Goal: Task Accomplishment & Management: Use online tool/utility

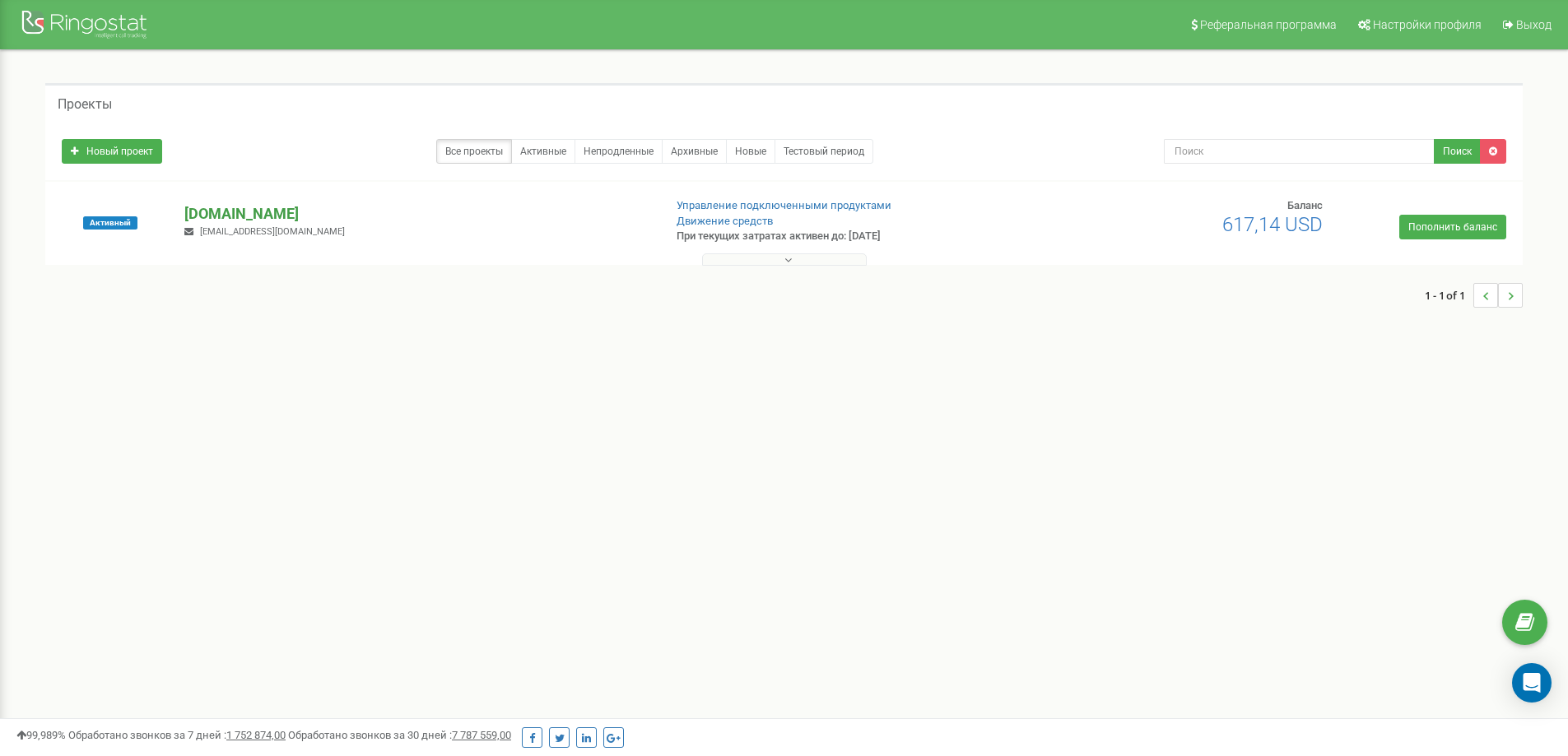
drag, startPoint x: 0, startPoint y: 0, endPoint x: 260, endPoint y: 216, distance: 338.0
click at [260, 216] on p "[DOMAIN_NAME]" at bounding box center [416, 214] width 465 height 22
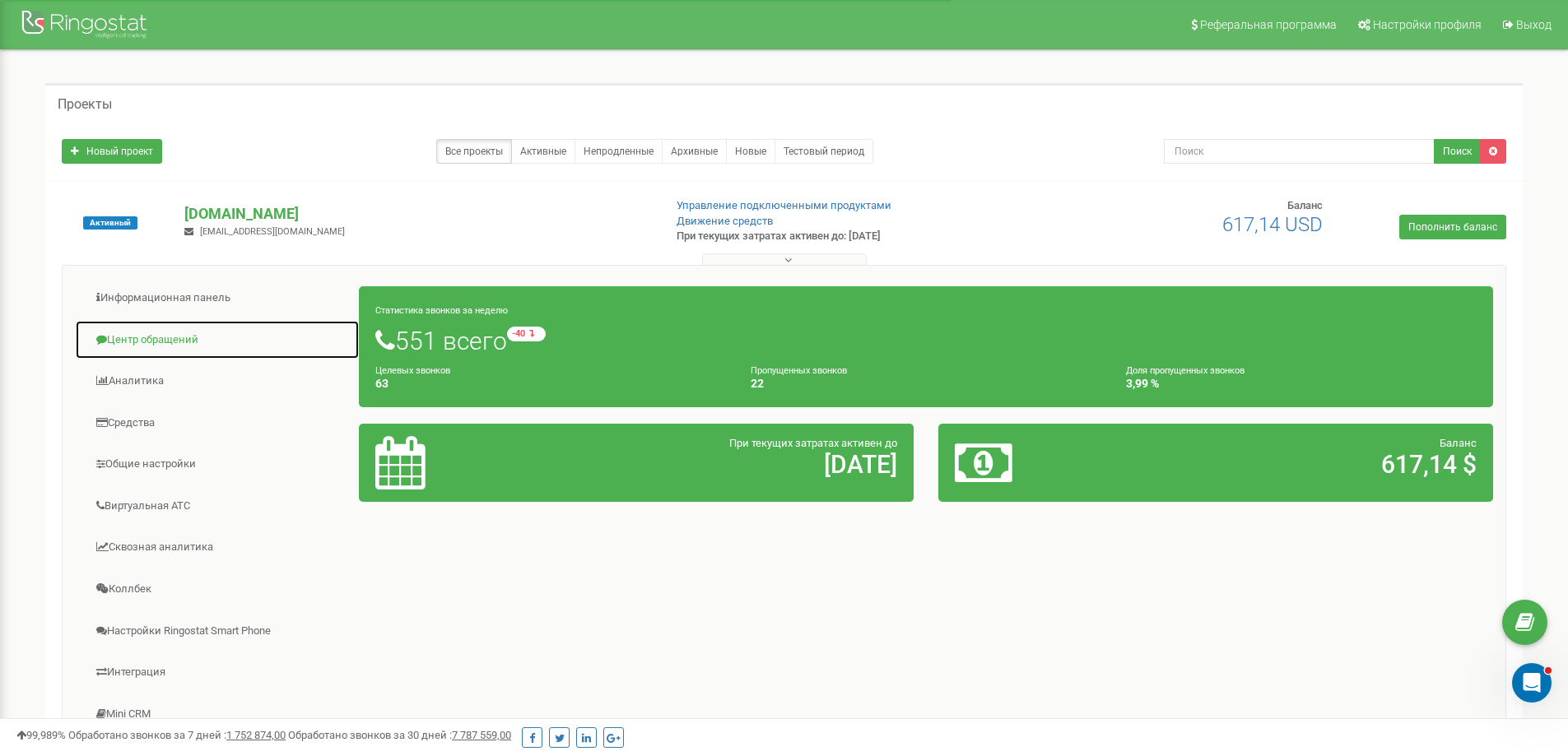
click at [162, 335] on link "Центр обращений" at bounding box center [218, 340] width 285 height 40
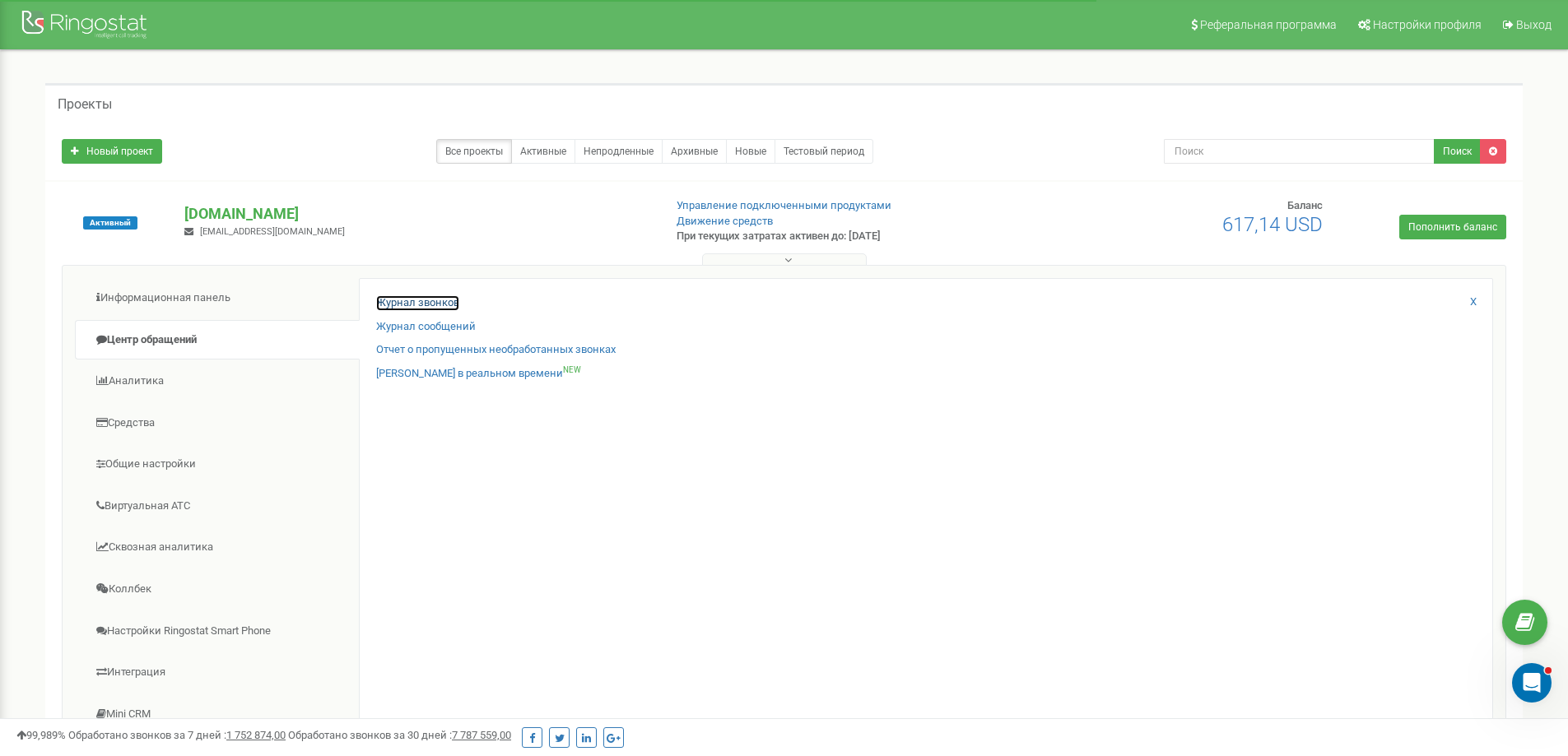
click at [432, 307] on link "Журнал звонков" at bounding box center [417, 303] width 83 height 15
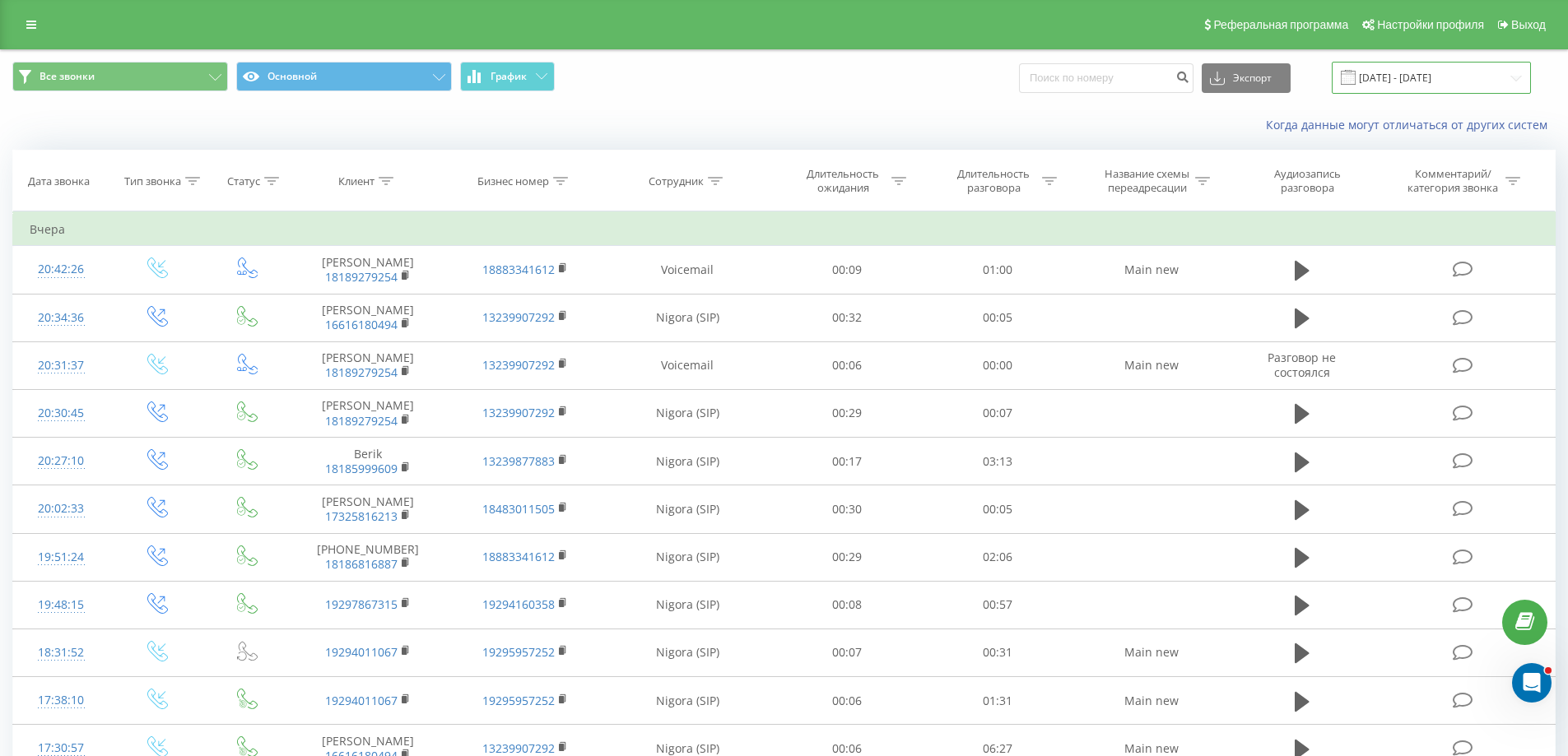
click at [1435, 80] on input "21.07.2025 - 21.08.2025" at bounding box center [1431, 78] width 200 height 32
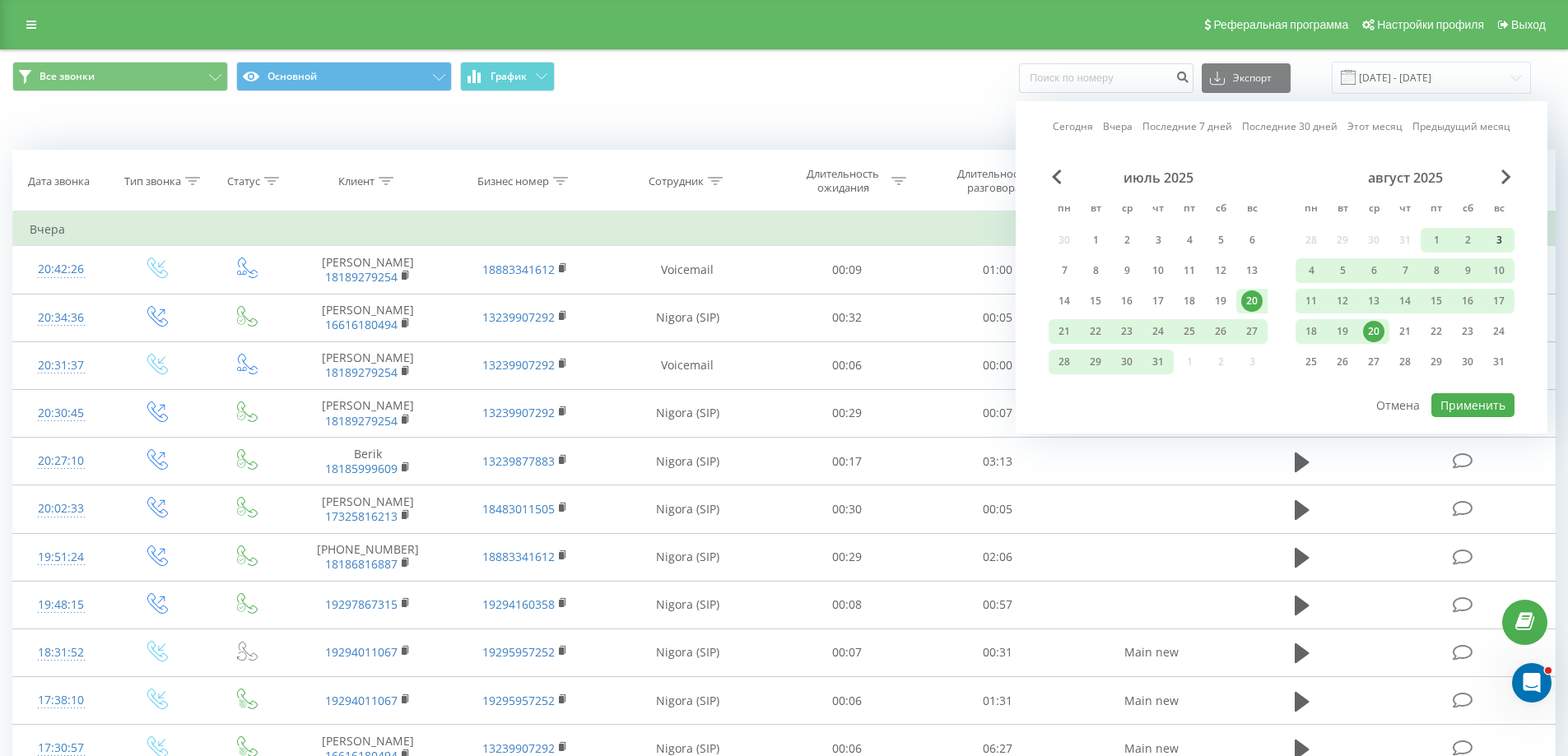
click at [1496, 237] on div "3" at bounding box center [1499, 240] width 22 height 22
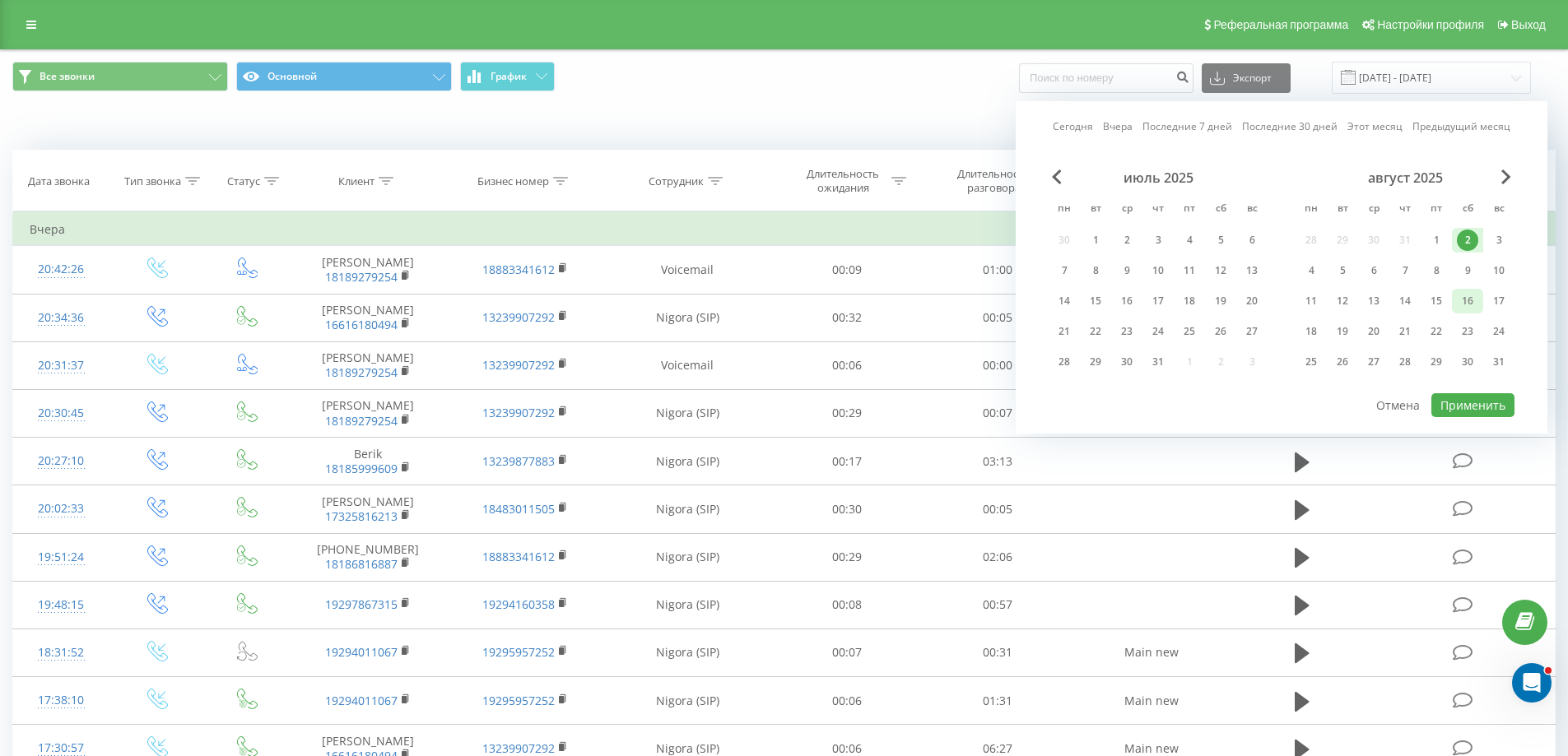
click at [1469, 298] on div "16" at bounding box center [1467, 301] width 22 height 22
click at [1493, 403] on button "Применить" at bounding box center [1472, 405] width 83 height 24
type input "[DATE] - [DATE]"
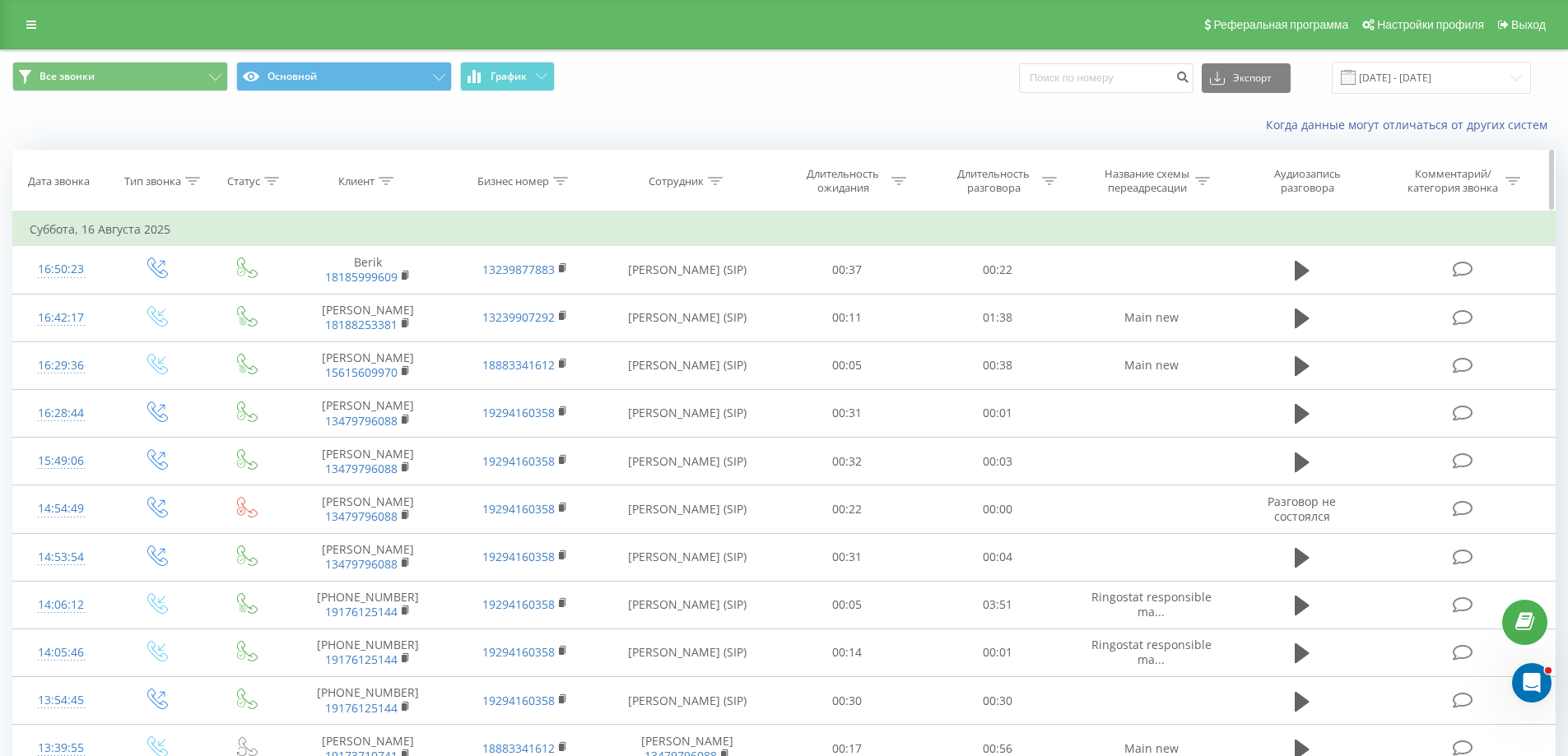
click at [1052, 173] on div "Длительность разговора" at bounding box center [1003, 180] width 107 height 28
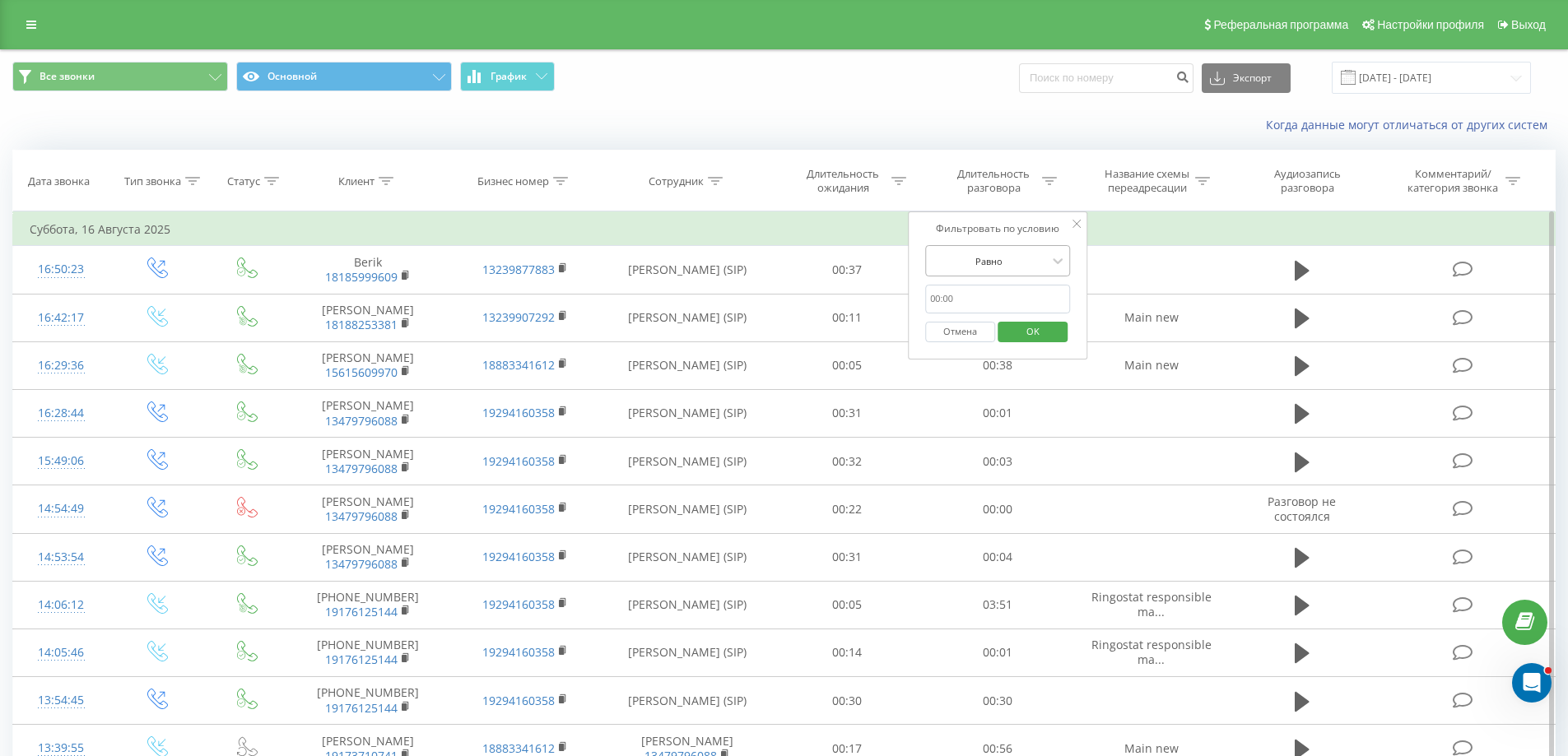
click at [1000, 261] on div at bounding box center [988, 261] width 117 height 15
click at [1017, 428] on div "Больше или равно" at bounding box center [997, 425] width 143 height 27
click at [990, 294] on input "text" at bounding box center [997, 299] width 144 height 28
type input "00:35"
click at [1019, 323] on span "OK" at bounding box center [1033, 331] width 46 height 26
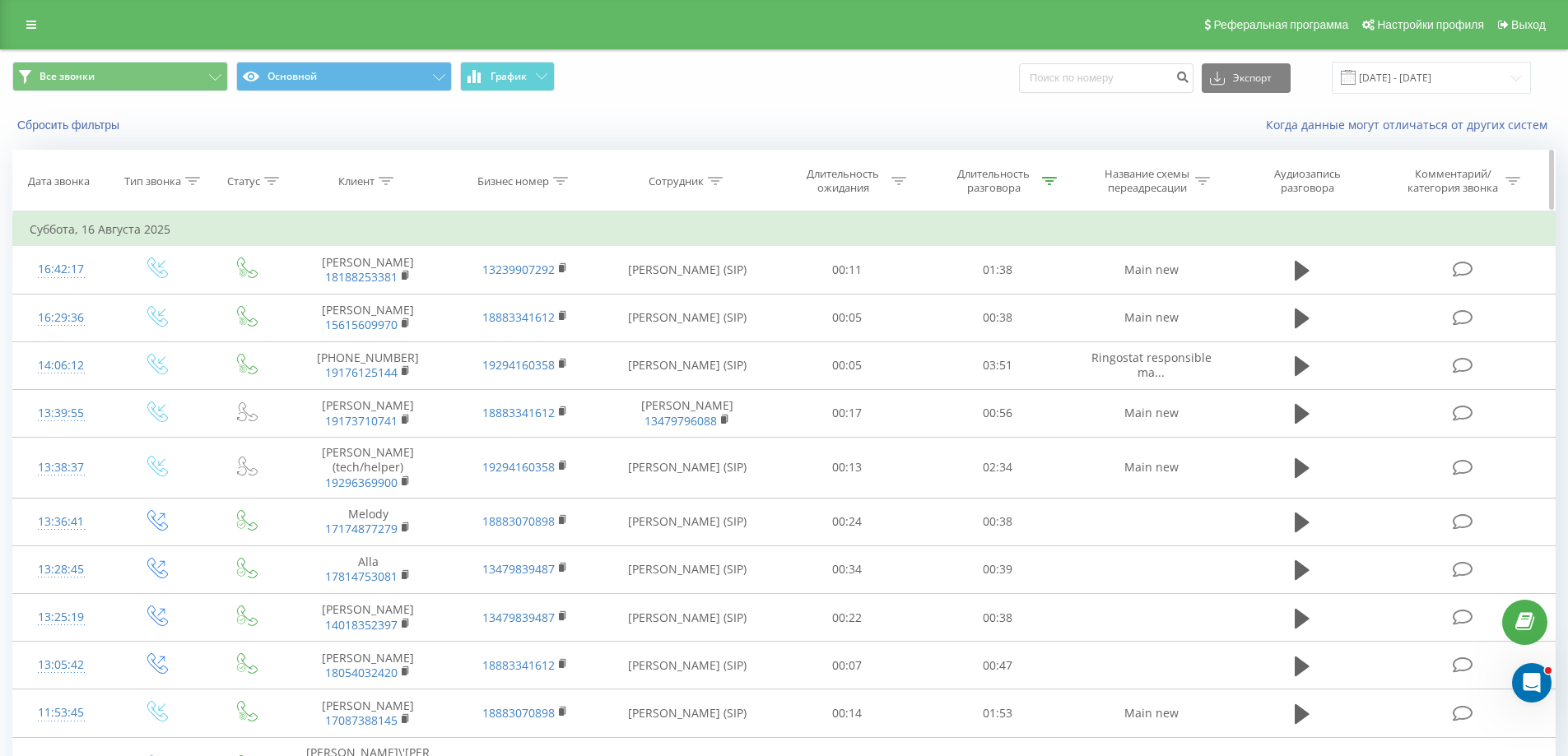
click at [710, 182] on icon at bounding box center [716, 180] width 15 height 9
click at [679, 304] on input "text" at bounding box center [687, 299] width 144 height 28
click at [678, 235] on div "Фильтровать по условию" at bounding box center [687, 228] width 144 height 16
click at [691, 259] on div at bounding box center [678, 261] width 117 height 15
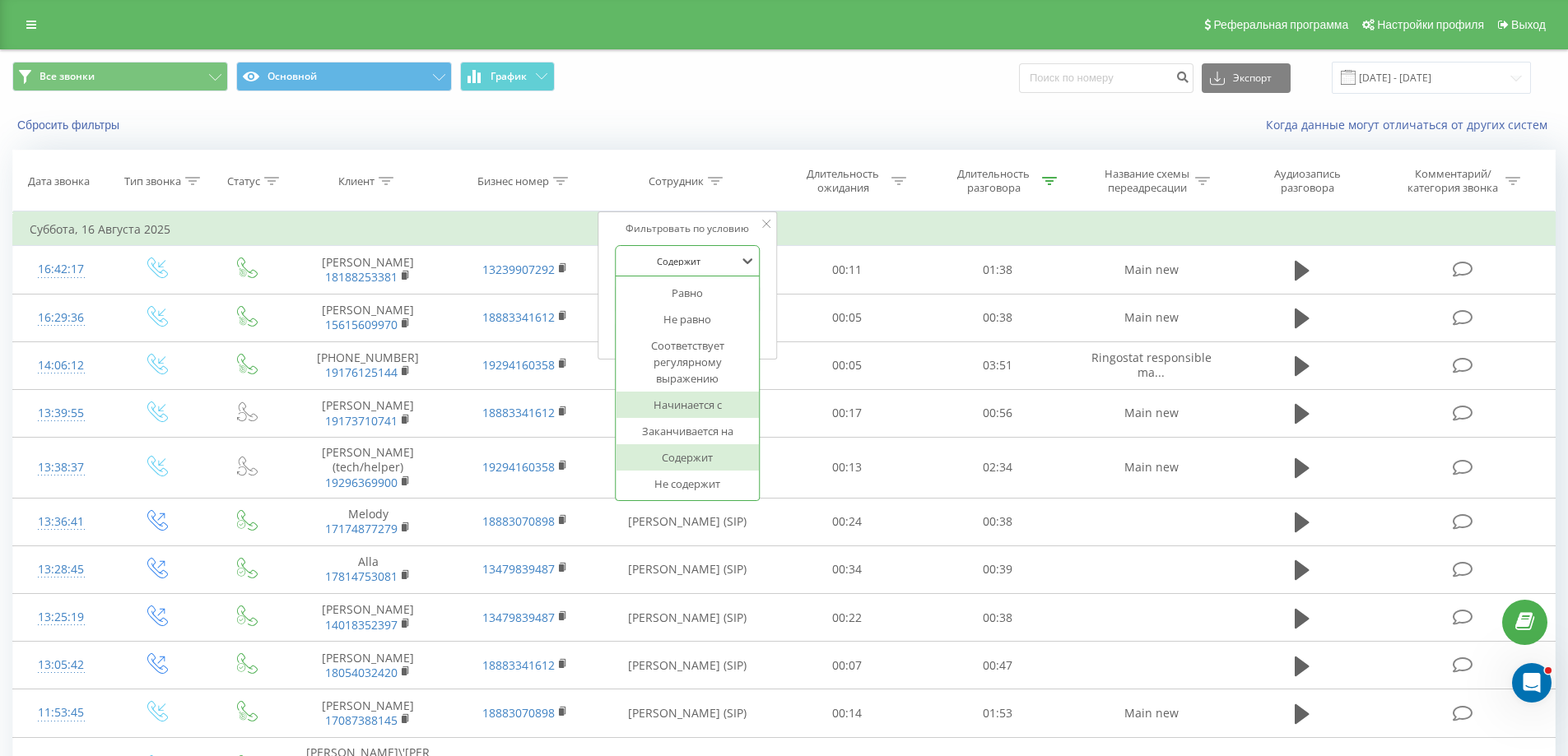
click at [698, 416] on div "Начинается с" at bounding box center [687, 405] width 143 height 27
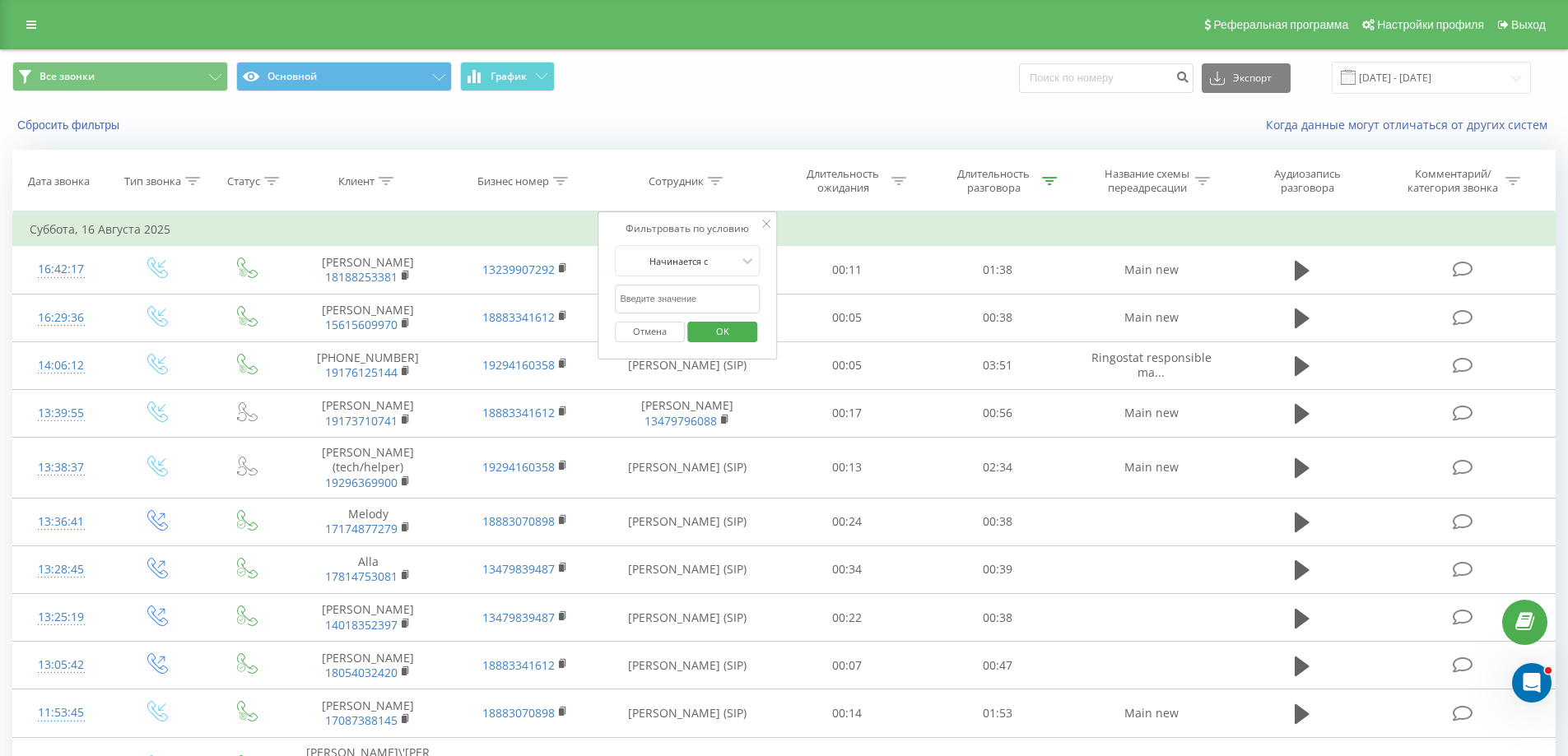
click at [700, 292] on input "text" at bounding box center [687, 299] width 144 height 28
click button "OK" at bounding box center [722, 332] width 70 height 21
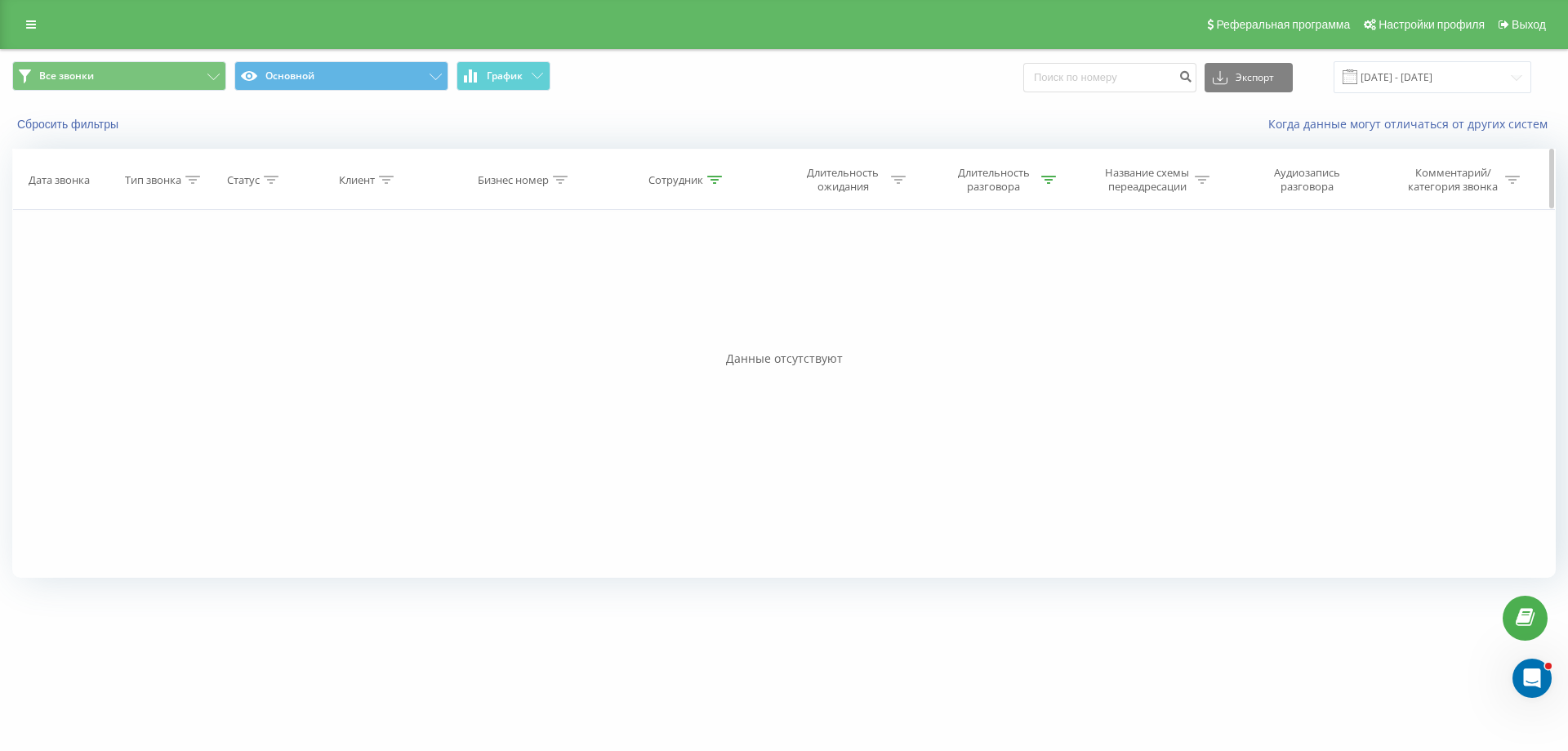
click at [713, 176] on icon at bounding box center [715, 179] width 15 height 8
drag, startPoint x: 676, startPoint y: 296, endPoint x: 583, endPoint y: 284, distance: 93.8
click at [578, 286] on div "Фильтровать по условию Равно Введите значение Отмена OK Фильтровать по условию …" at bounding box center [784, 394] width 1543 height 368
click button "OK" at bounding box center [722, 330] width 70 height 21
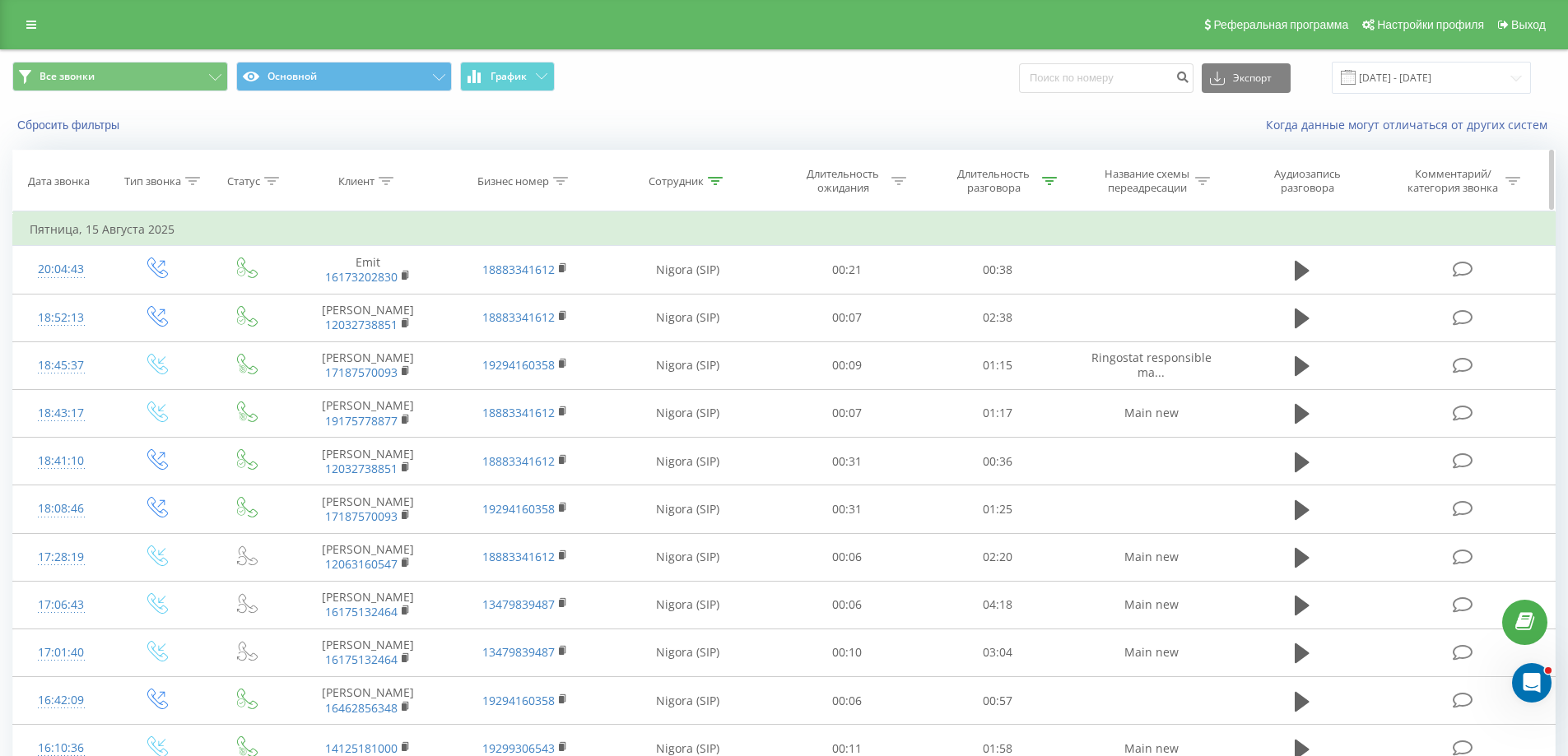
click at [159, 182] on div "Тип звонка" at bounding box center [153, 181] width 57 height 14
click at [162, 305] on div "Введите значение" at bounding box center [147, 300] width 117 height 13
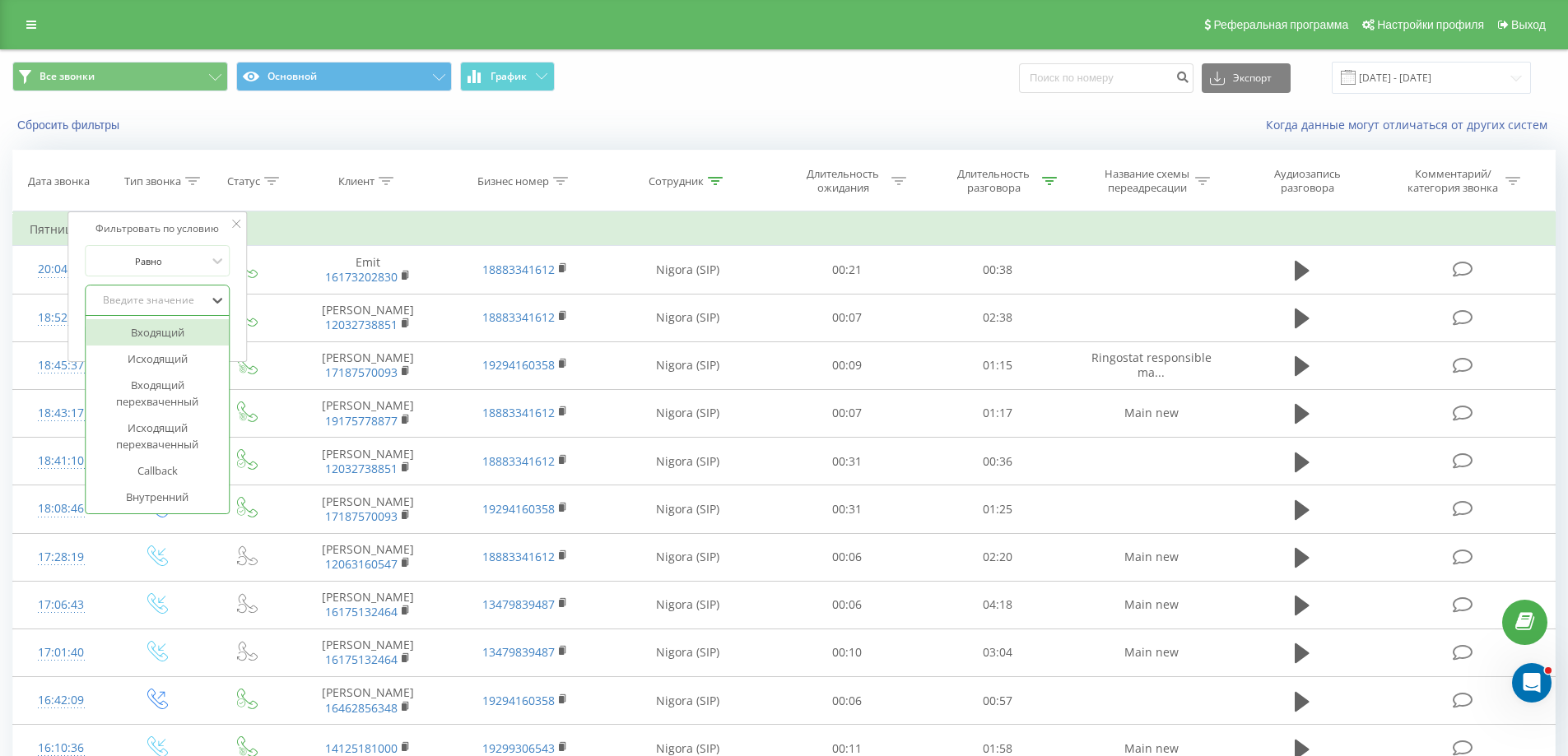
click at [163, 330] on div "Входящий" at bounding box center [157, 332] width 143 height 27
click at [194, 322] on span "OK" at bounding box center [192, 333] width 46 height 26
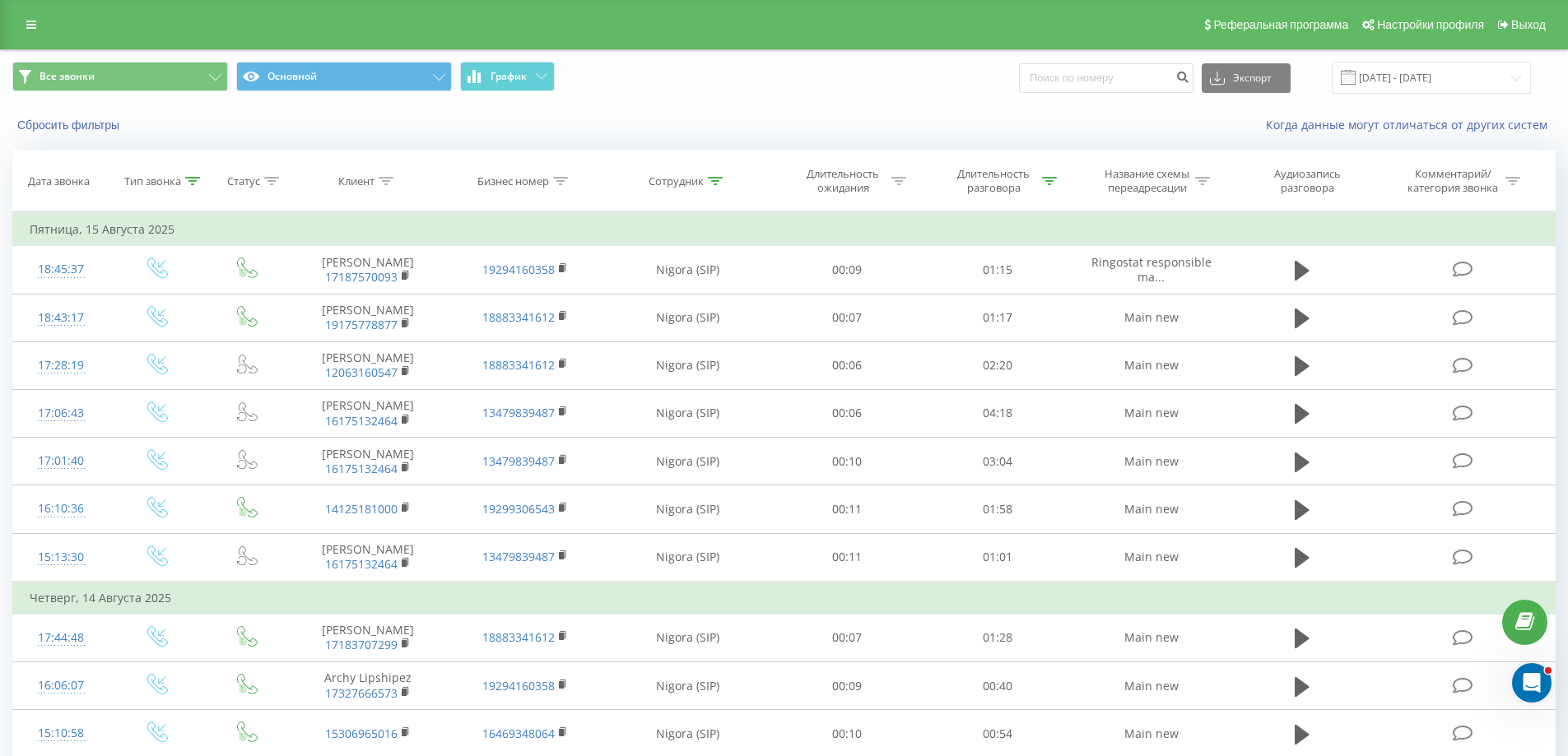
click at [775, 117] on div "Когда данные могут отличаться от других систем" at bounding box center [1078, 124] width 979 height 16
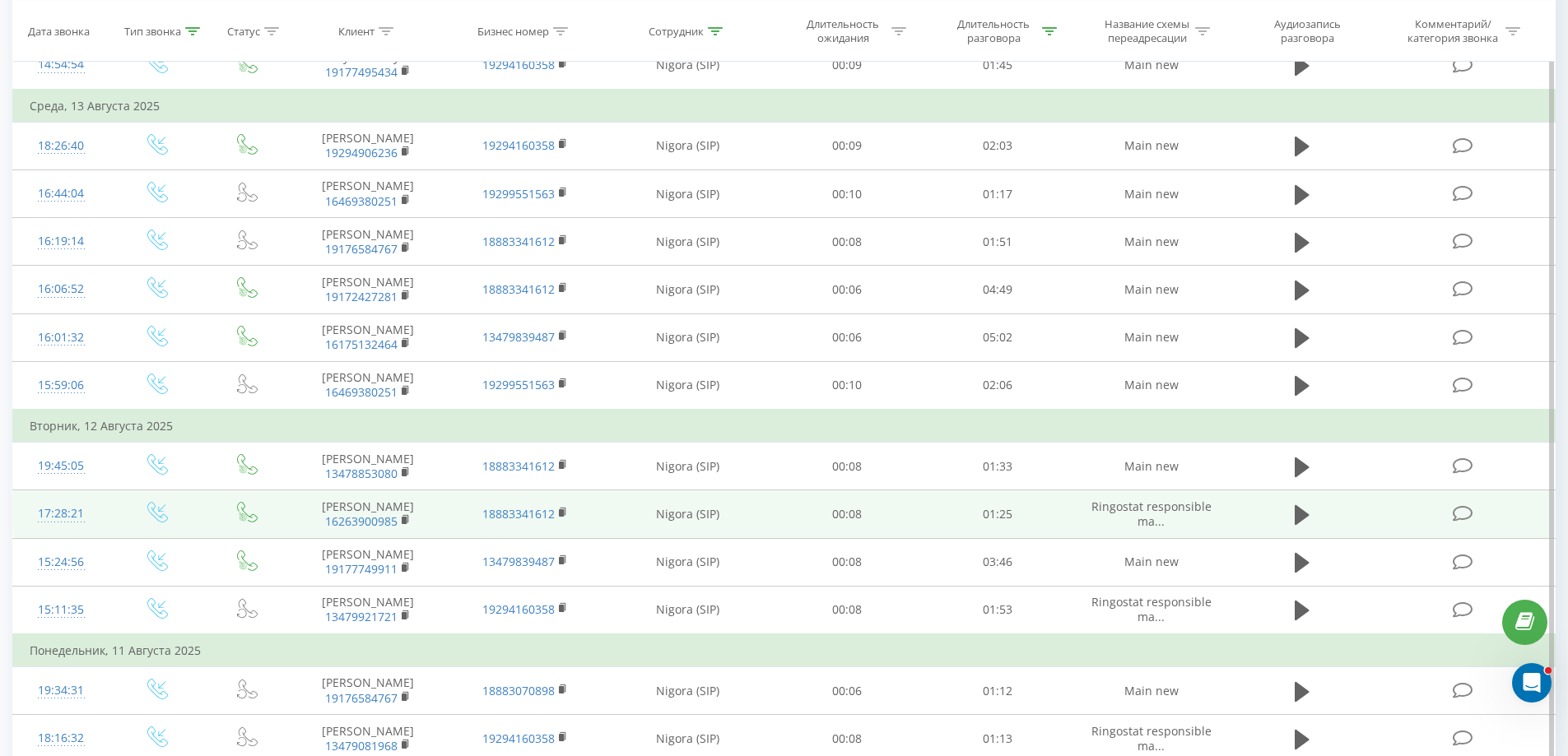
scroll to position [881, 0]
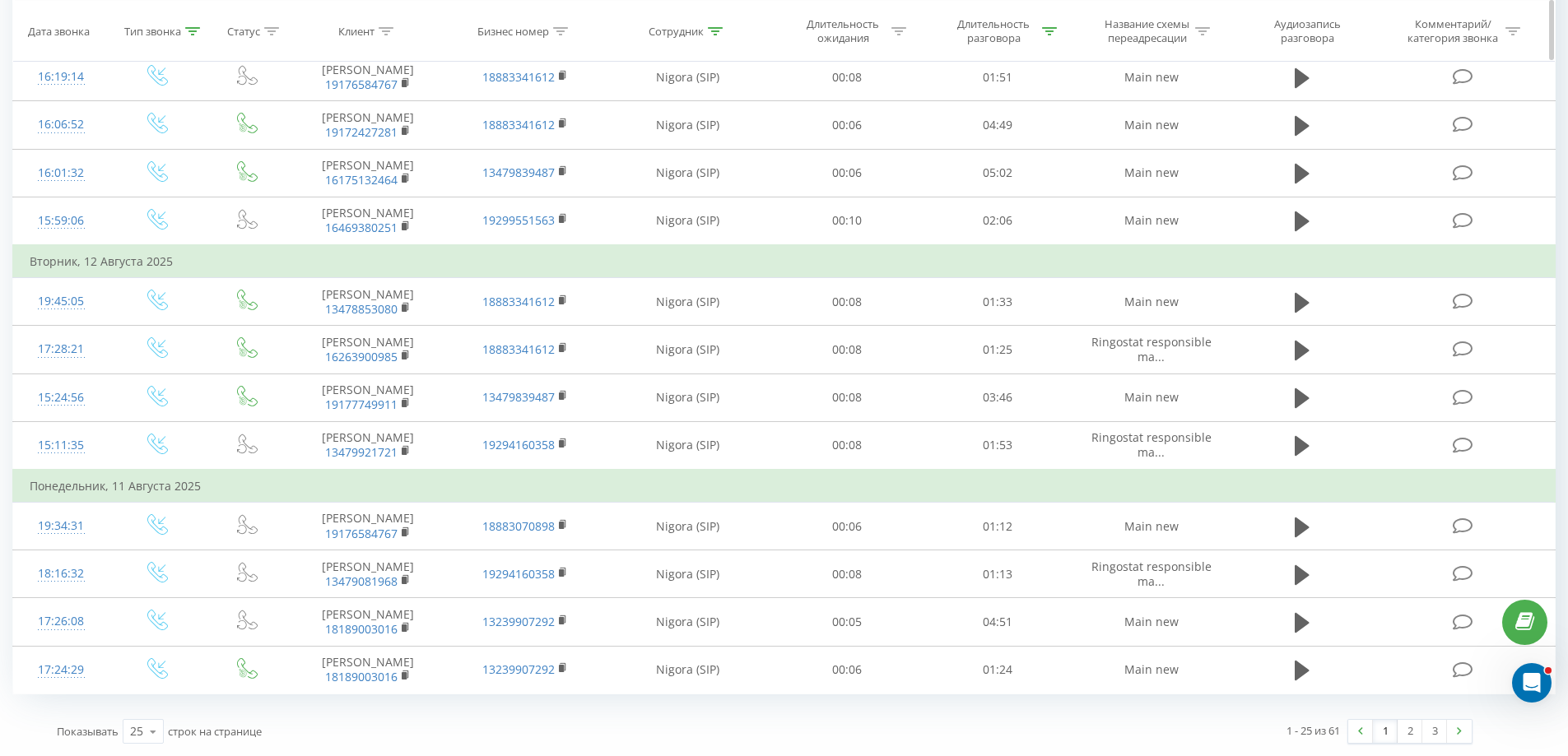
click at [194, 40] on th "Тип звонка" at bounding box center [157, 31] width 96 height 61
click at [193, 39] on th "Тип звонка" at bounding box center [157, 31] width 96 height 61
click at [188, 27] on icon at bounding box center [193, 30] width 15 height 9
click at [157, 150] on div at bounding box center [147, 149] width 117 height 15
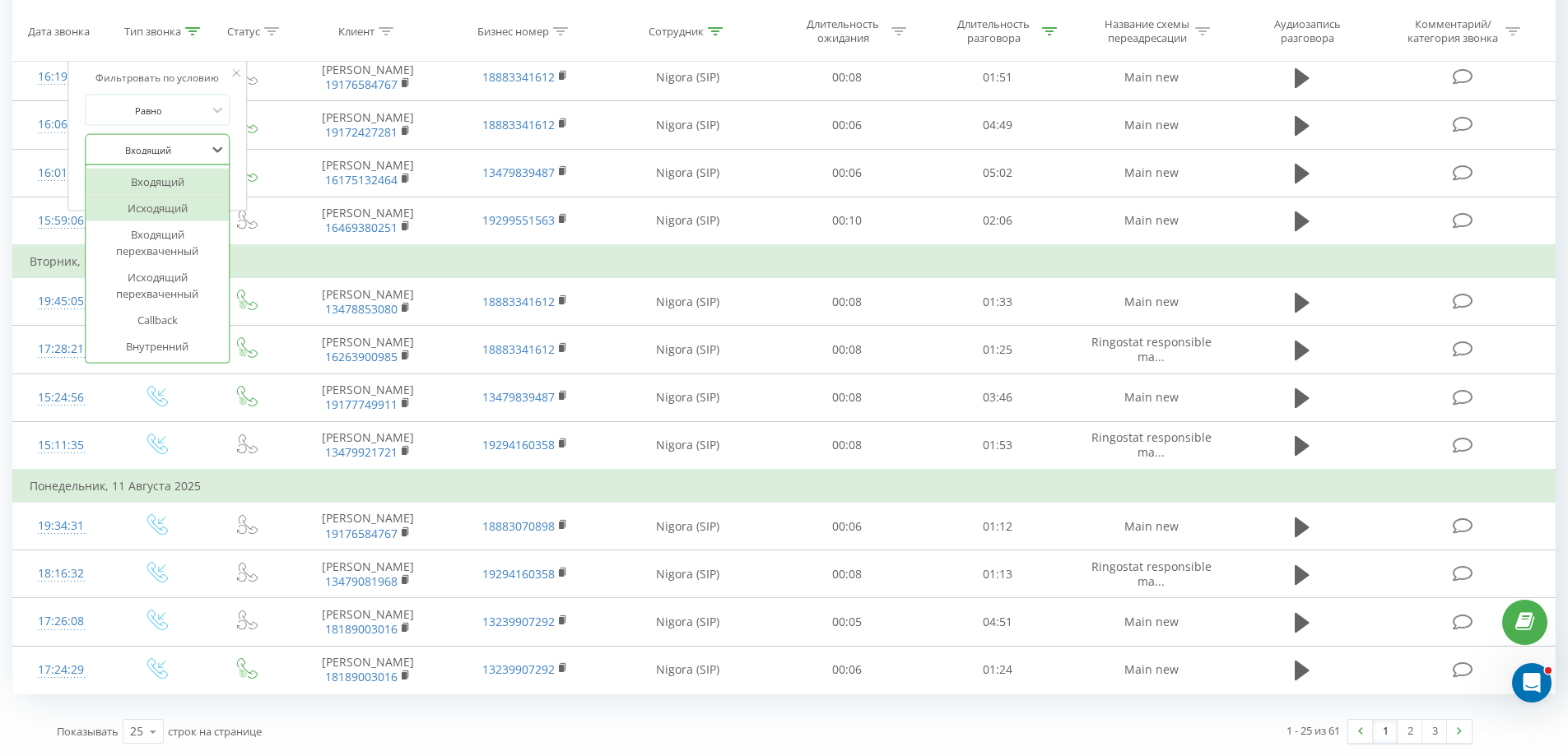
click at [177, 213] on div "Исходящий" at bounding box center [157, 208] width 143 height 27
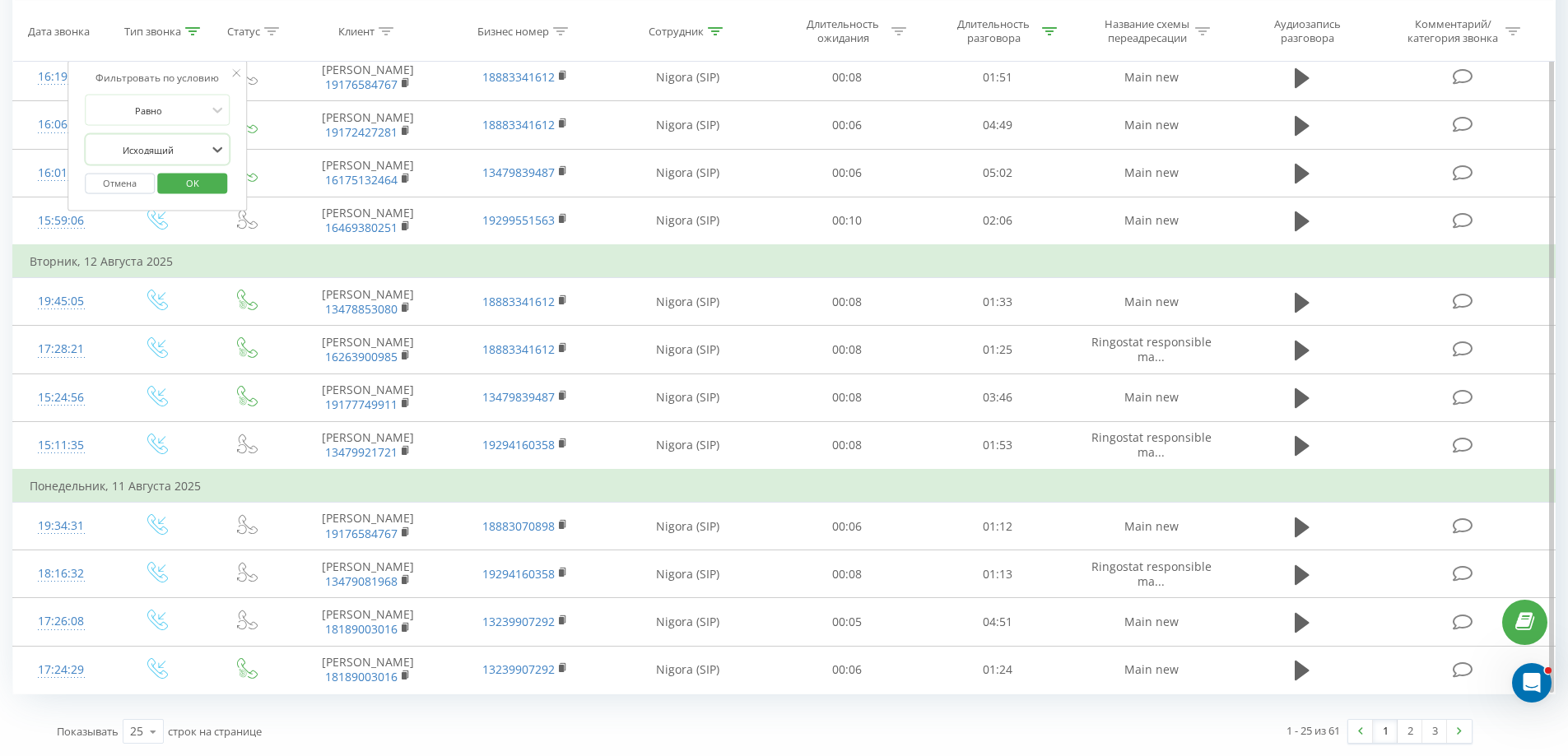
click at [193, 185] on span "OK" at bounding box center [192, 182] width 46 height 26
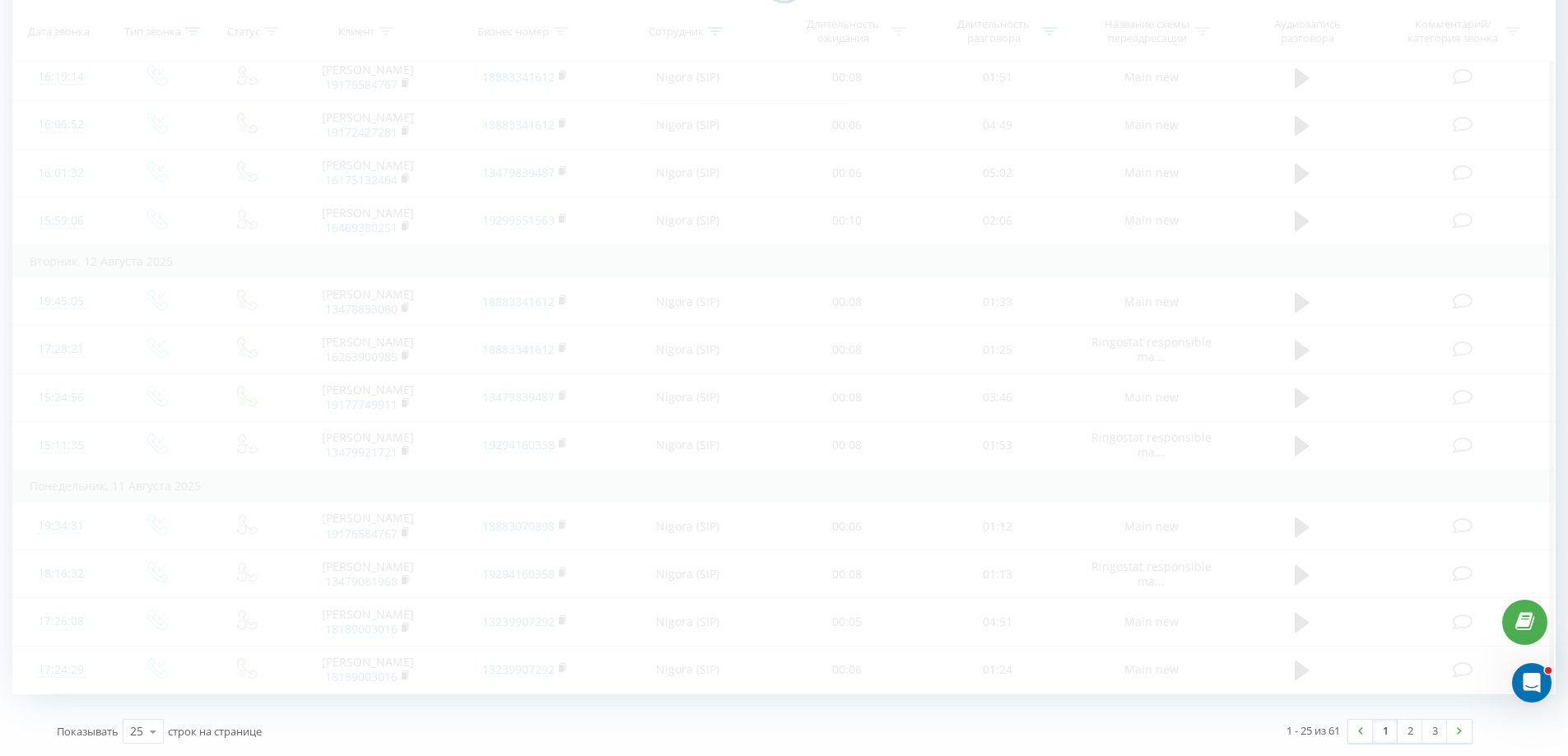
scroll to position [814, 0]
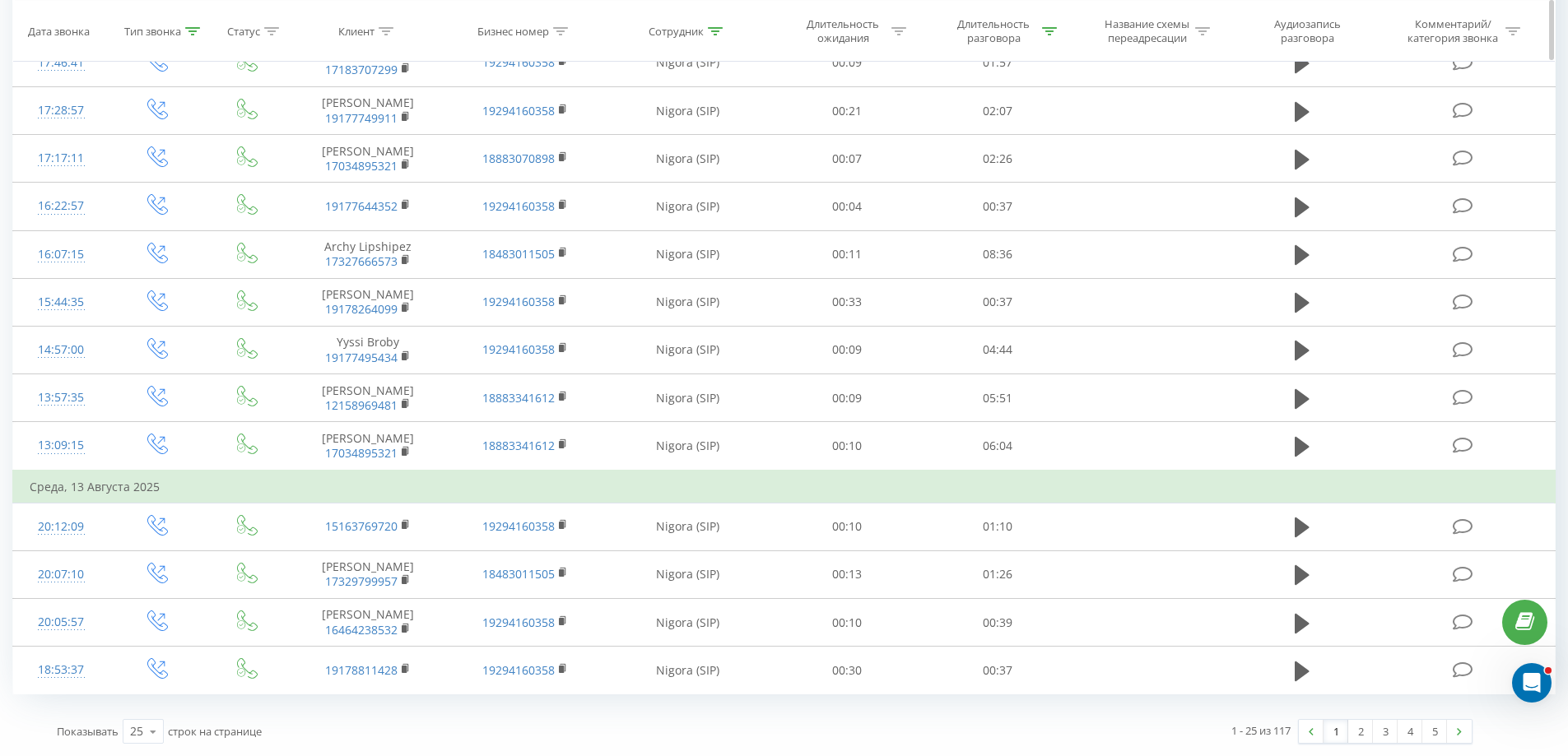
click at [715, 35] on div at bounding box center [716, 30] width 15 height 14
drag, startPoint x: 662, startPoint y: 157, endPoint x: 602, endPoint y: 157, distance: 60.0
click at [602, 157] on div "Фильтровать по условию Начинается с Nigora Отмена OK" at bounding box center [687, 135] width 180 height 148
type input "[PERSON_NAME]"
click button "OK" at bounding box center [722, 180] width 70 height 21
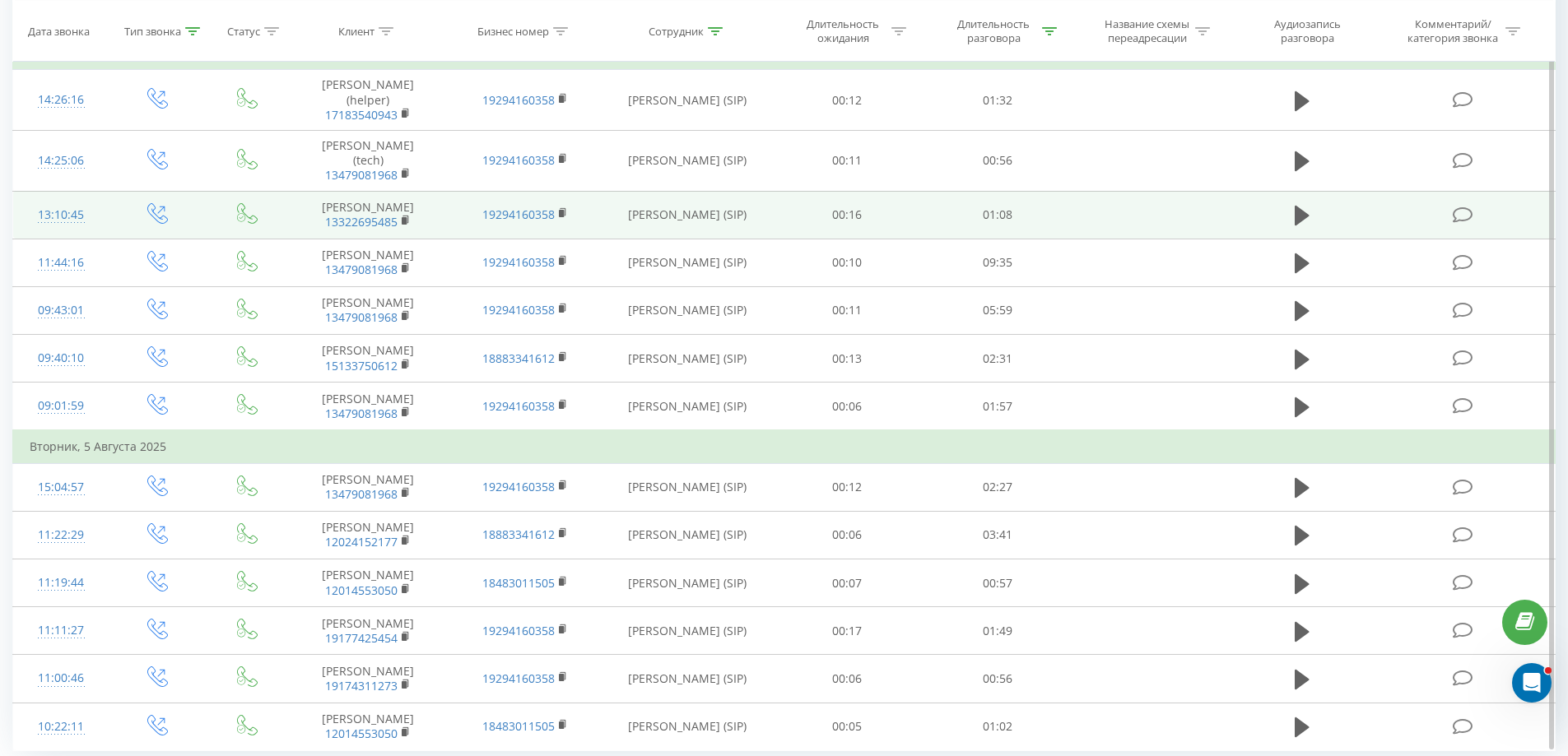
scroll to position [886, 0]
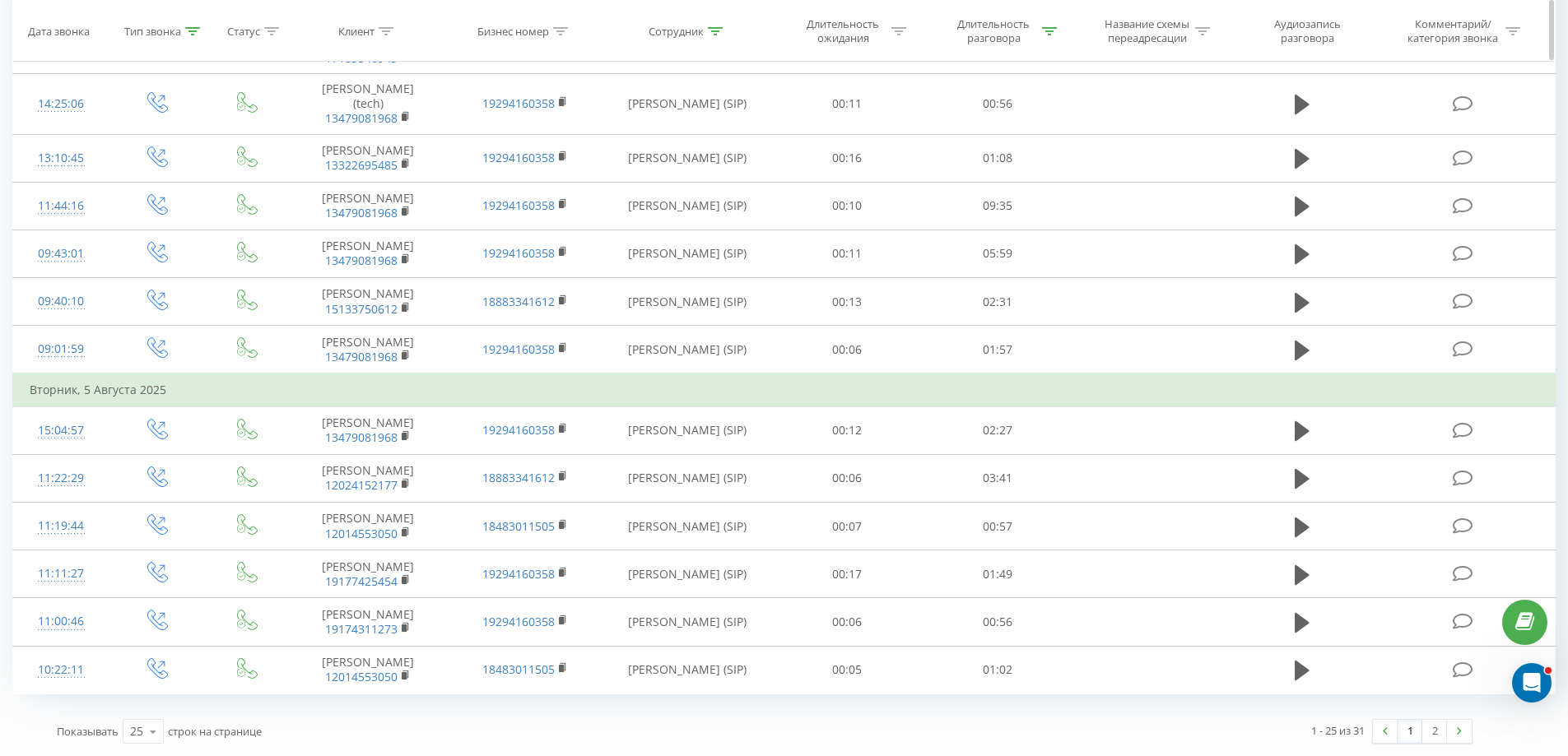
click at [191, 37] on div at bounding box center [193, 30] width 15 height 14
click at [156, 151] on div at bounding box center [147, 149] width 117 height 15
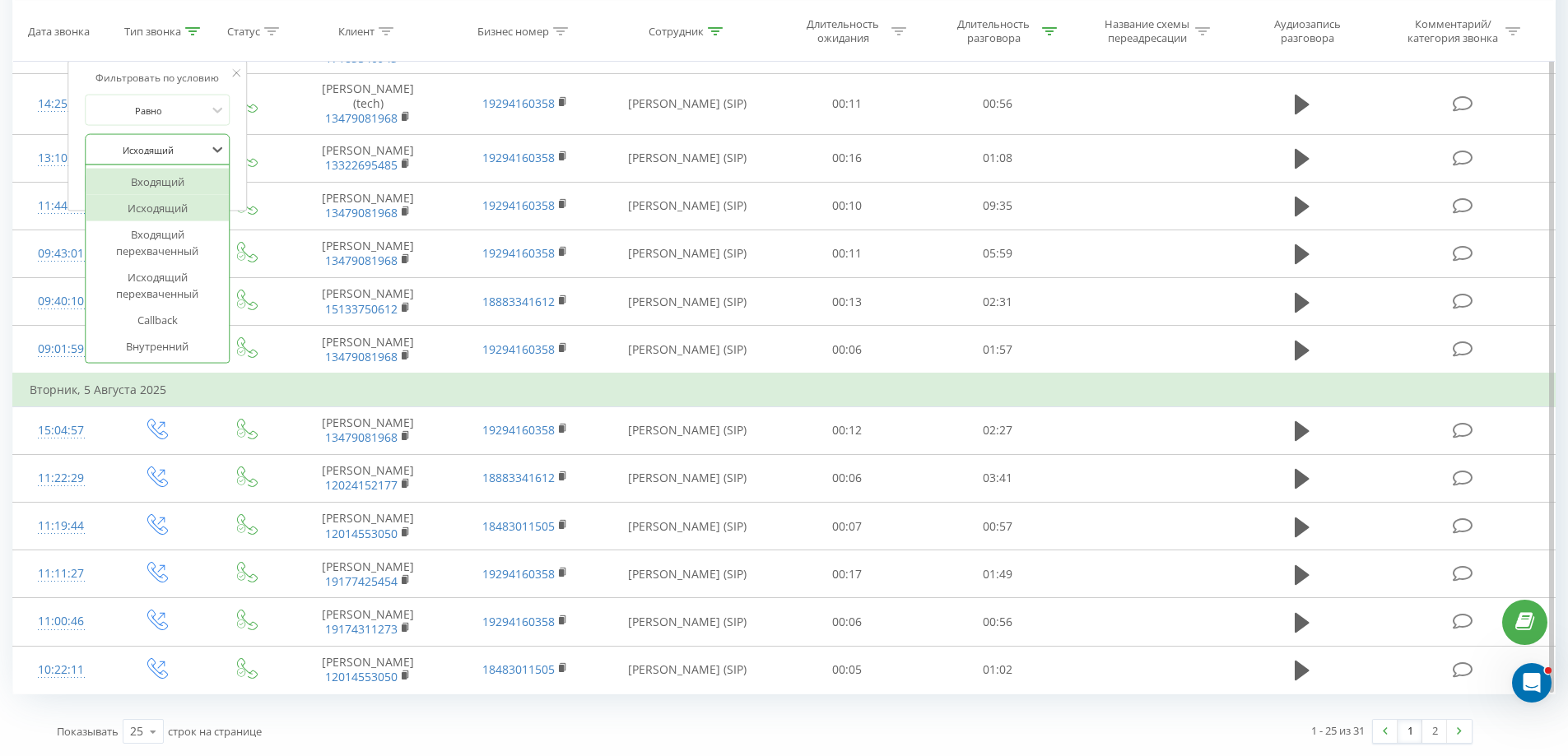
click at [163, 175] on div "Входящий" at bounding box center [157, 182] width 143 height 27
click at [194, 181] on span "OK" at bounding box center [192, 182] width 46 height 26
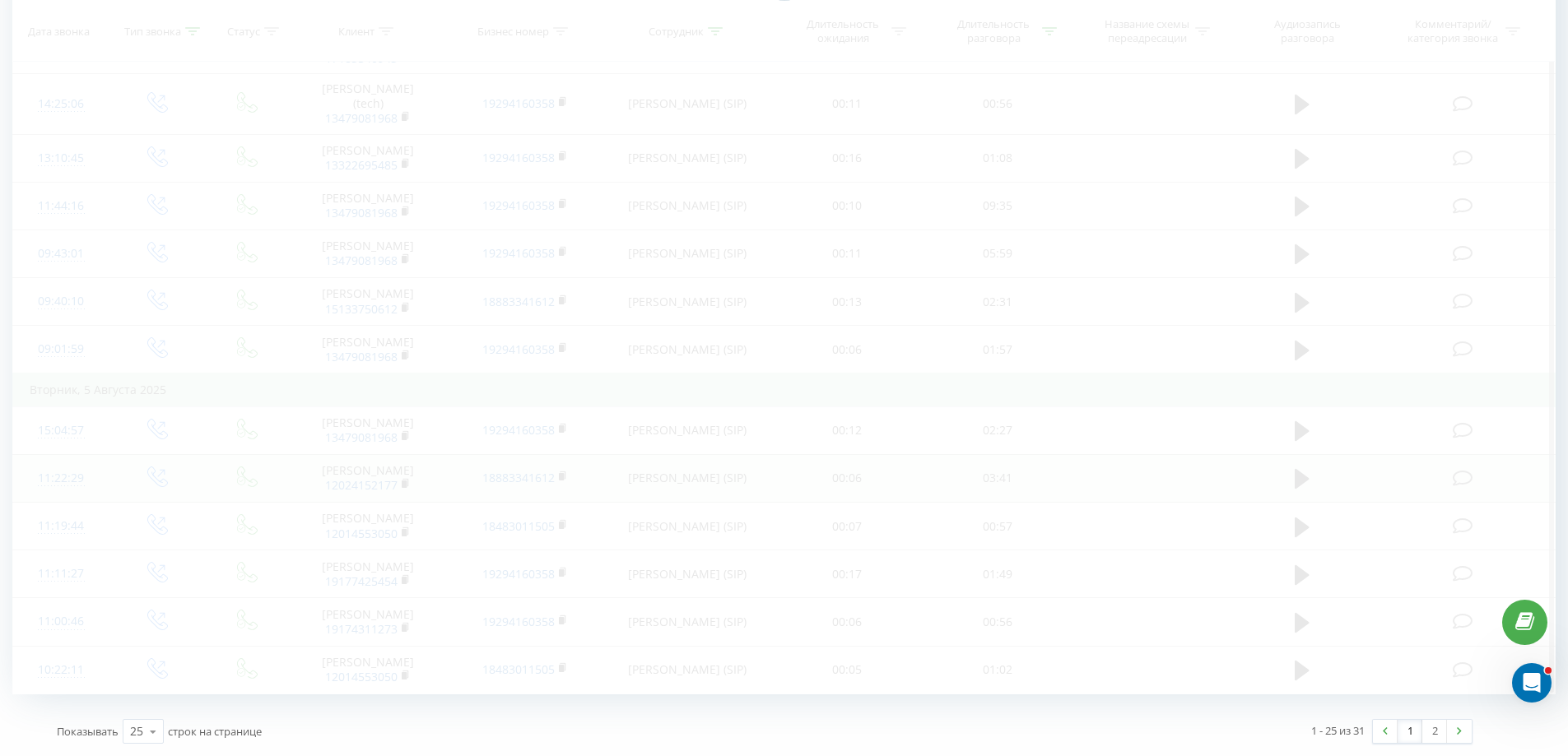
scroll to position [833, 0]
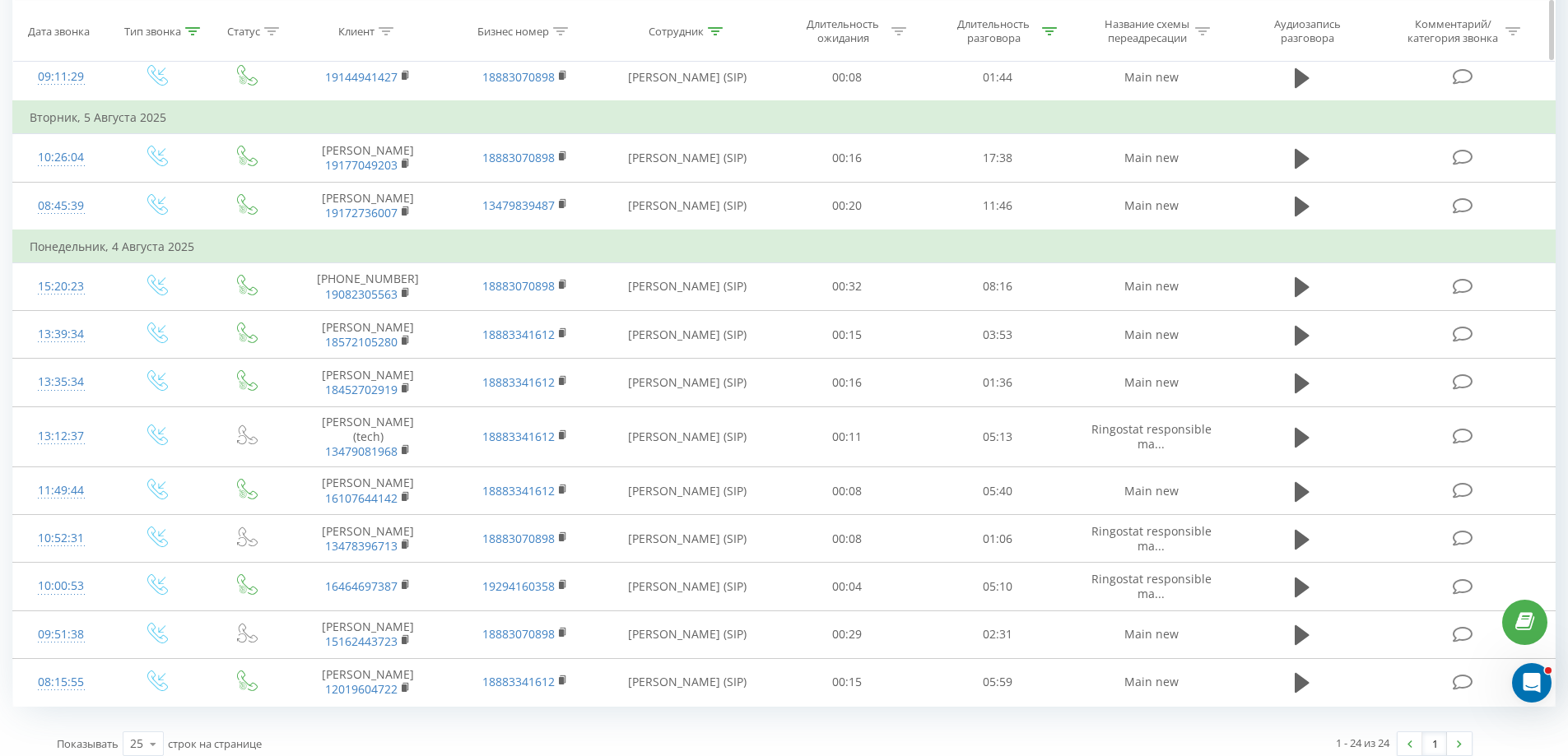
click at [711, 28] on icon at bounding box center [716, 30] width 15 height 9
drag, startPoint x: 624, startPoint y: 145, endPoint x: 603, endPoint y: 148, distance: 21.2
click at [603, 146] on div "Фильтровать по условию Начинается с [PERSON_NAME] Отмена OK" at bounding box center [687, 135] width 180 height 148
click button "OK" at bounding box center [722, 180] width 70 height 21
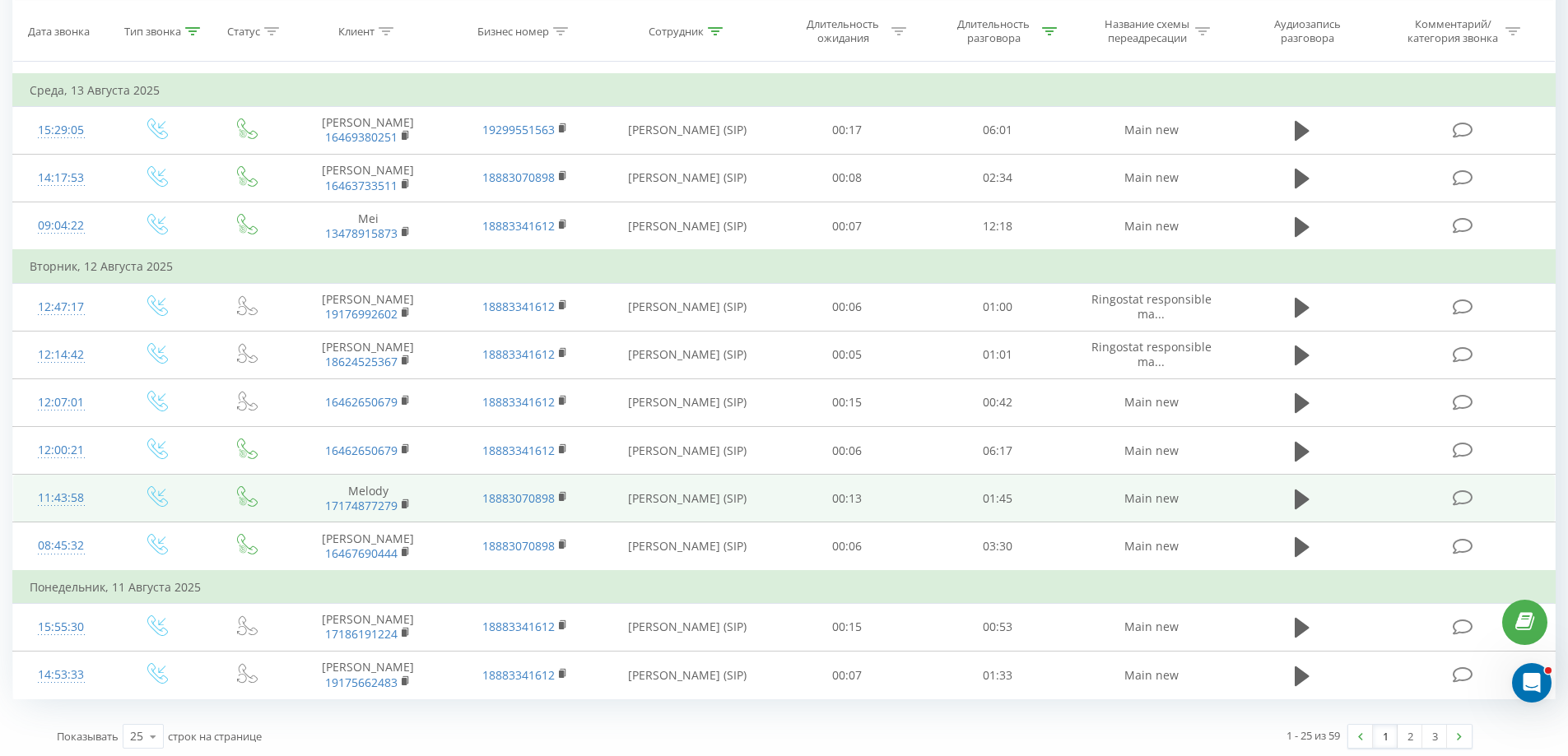
scroll to position [894, 0]
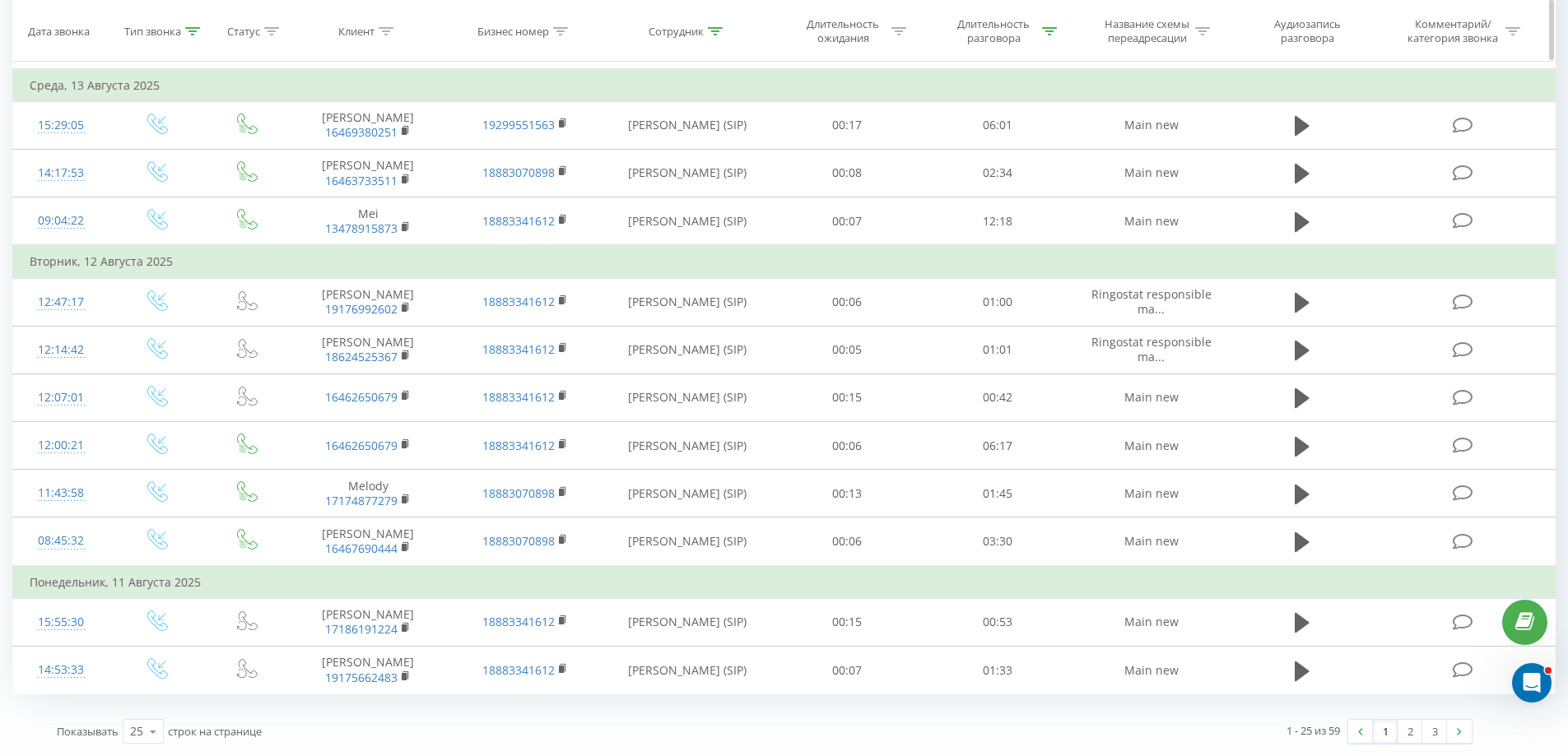
click at [188, 34] on icon at bounding box center [193, 30] width 15 height 9
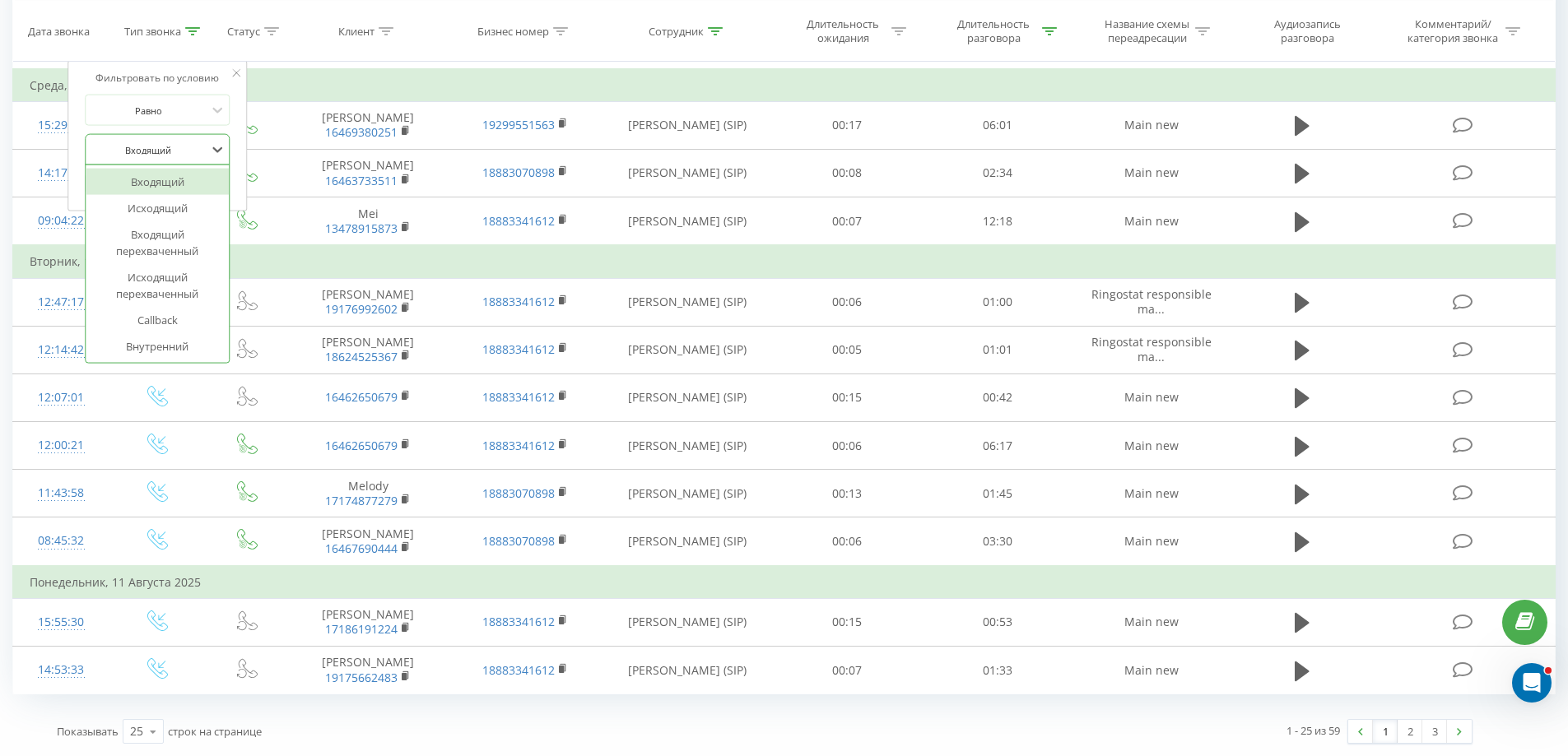
click at [155, 150] on div at bounding box center [147, 149] width 117 height 15
click at [166, 199] on div "Исходящий" at bounding box center [157, 208] width 143 height 27
click at [184, 180] on span "OK" at bounding box center [192, 182] width 46 height 26
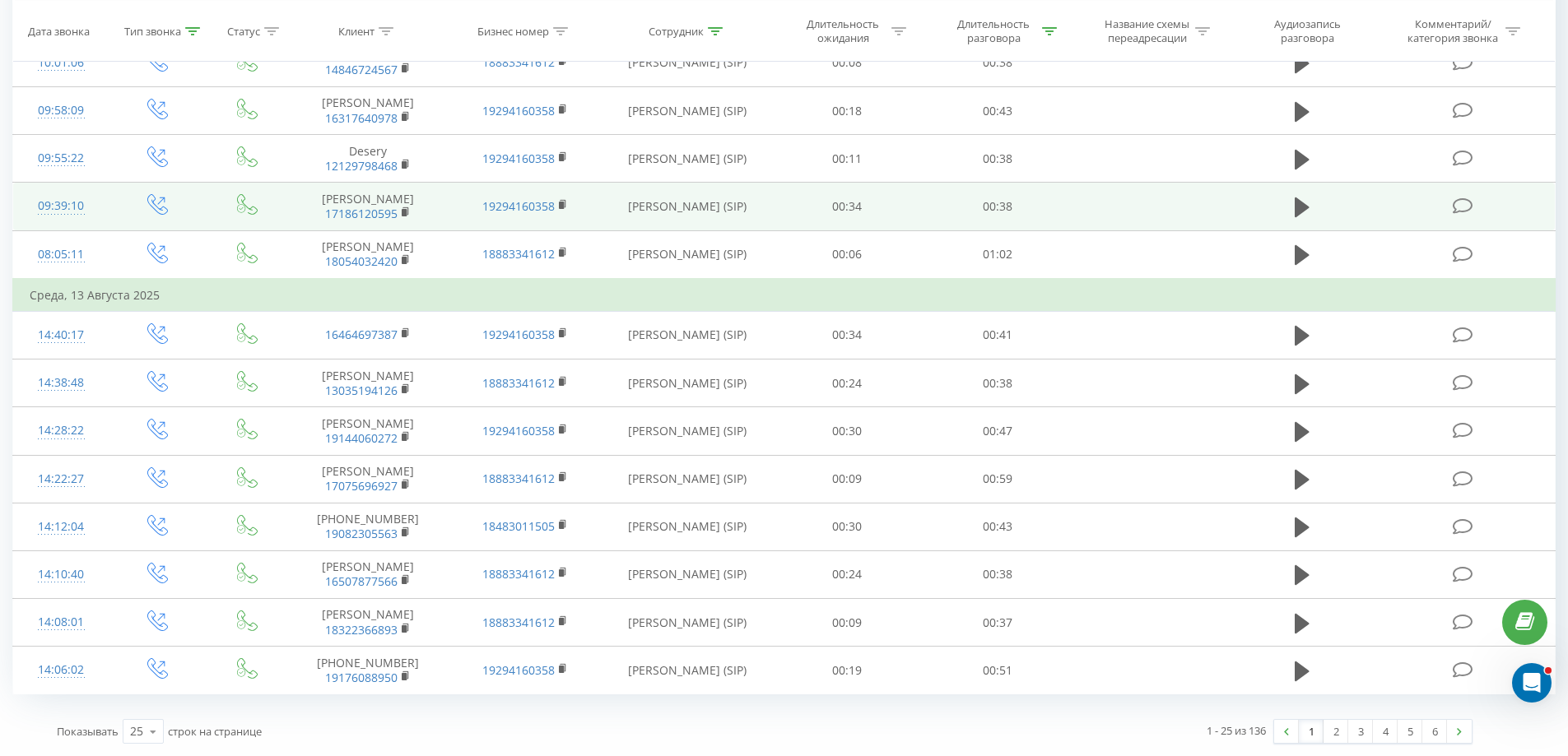
scroll to position [814, 0]
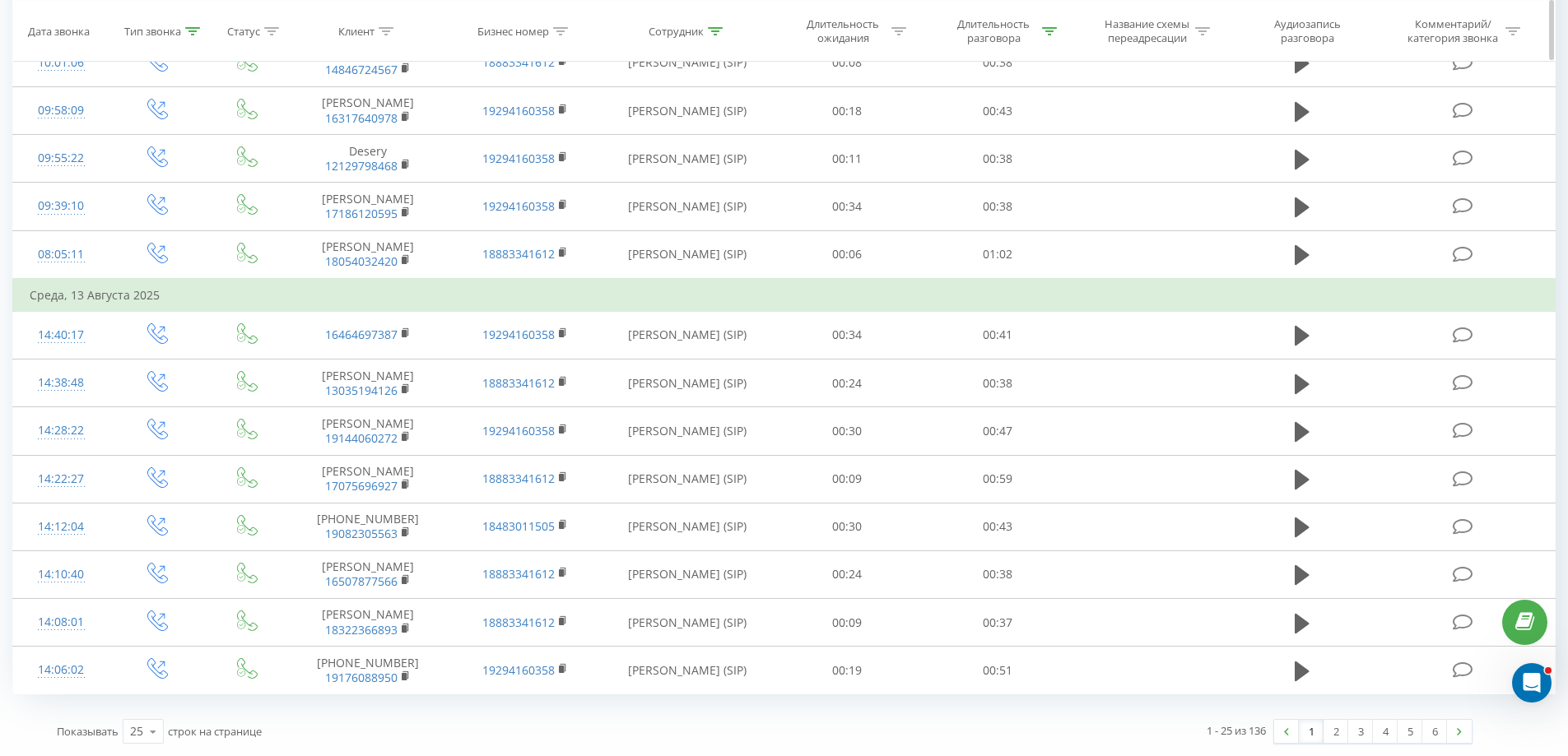
click at [710, 32] on icon at bounding box center [716, 30] width 15 height 9
drag, startPoint x: 629, startPoint y: 142, endPoint x: 599, endPoint y: 139, distance: 30.1
click at [598, 139] on div "Фильтровать по условию Начинается с Babe Отмена OK" at bounding box center [687, 135] width 180 height 148
type input "[PERSON_NAME]"
click button "OK" at bounding box center [722, 180] width 70 height 21
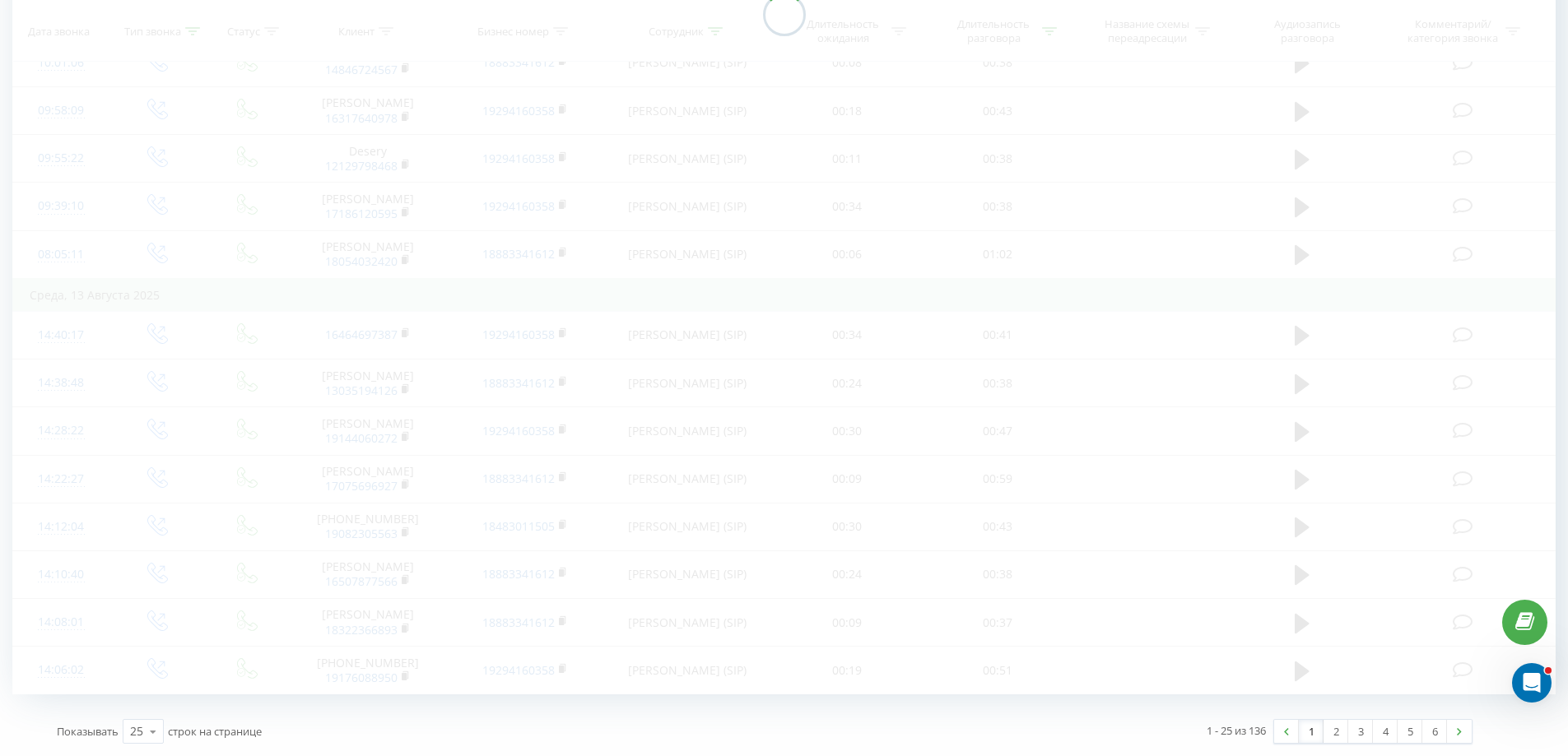
scroll to position [748, 0]
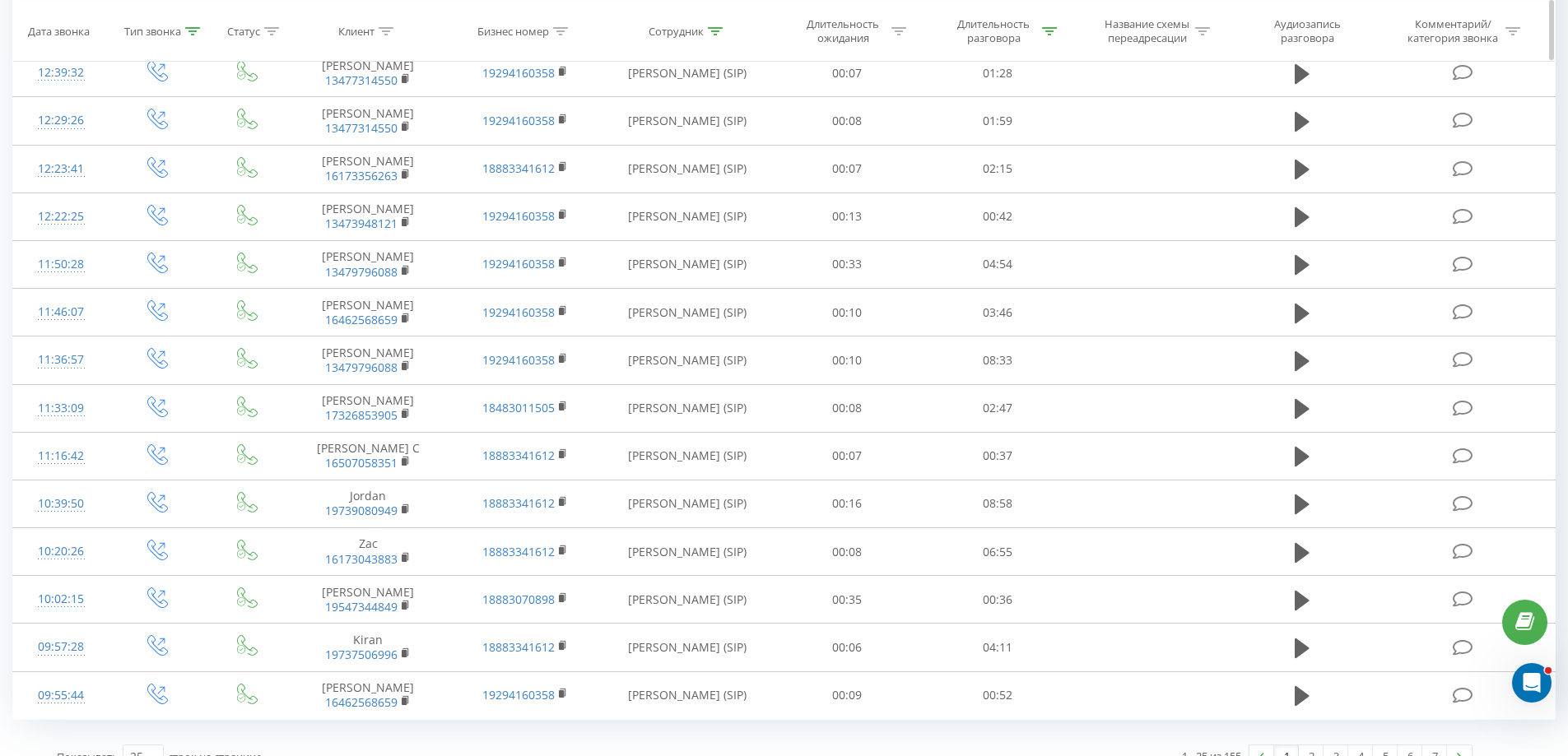
click at [198, 26] on div at bounding box center [193, 30] width 15 height 14
click at [153, 154] on div at bounding box center [147, 149] width 117 height 15
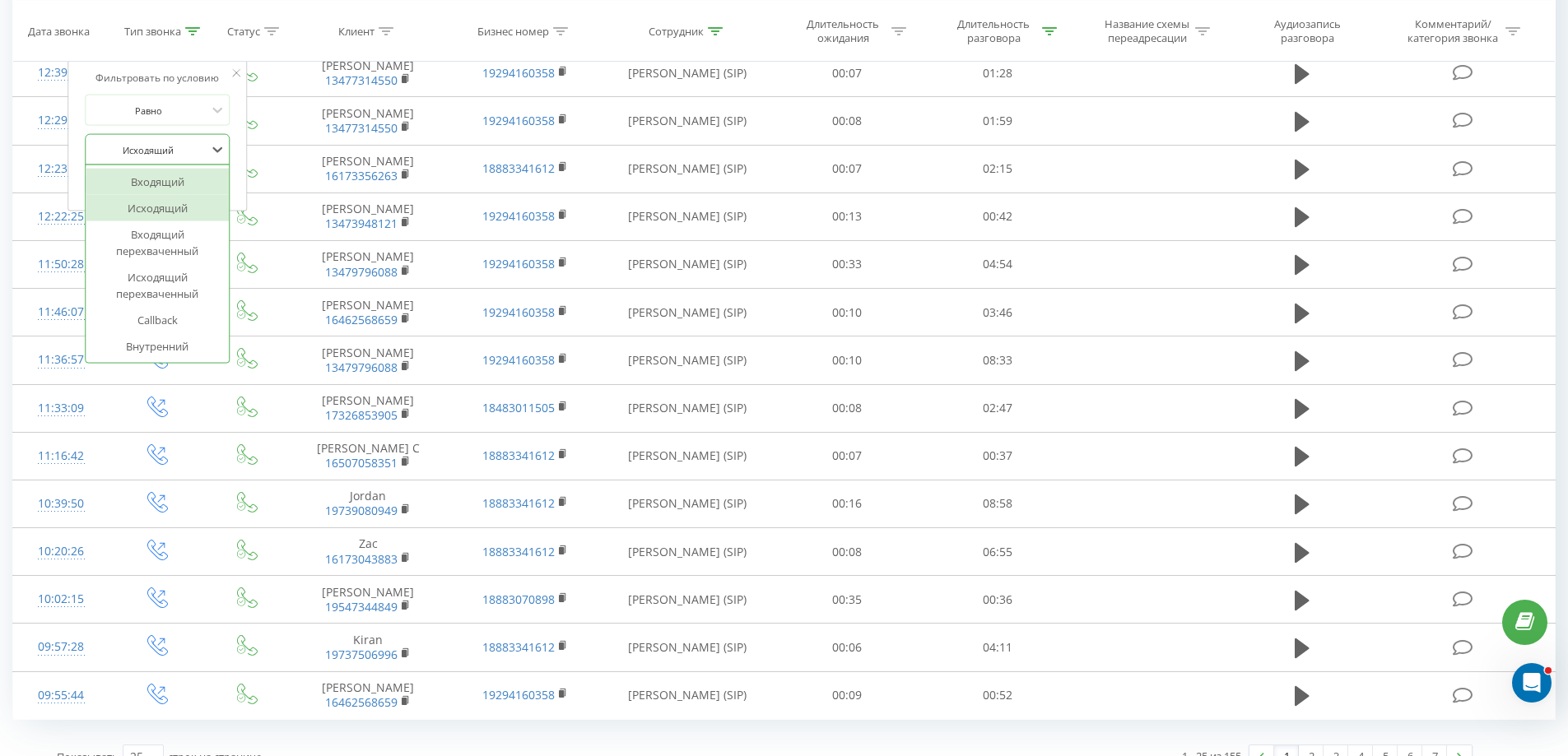
click at [160, 181] on div "Входящий" at bounding box center [157, 182] width 143 height 27
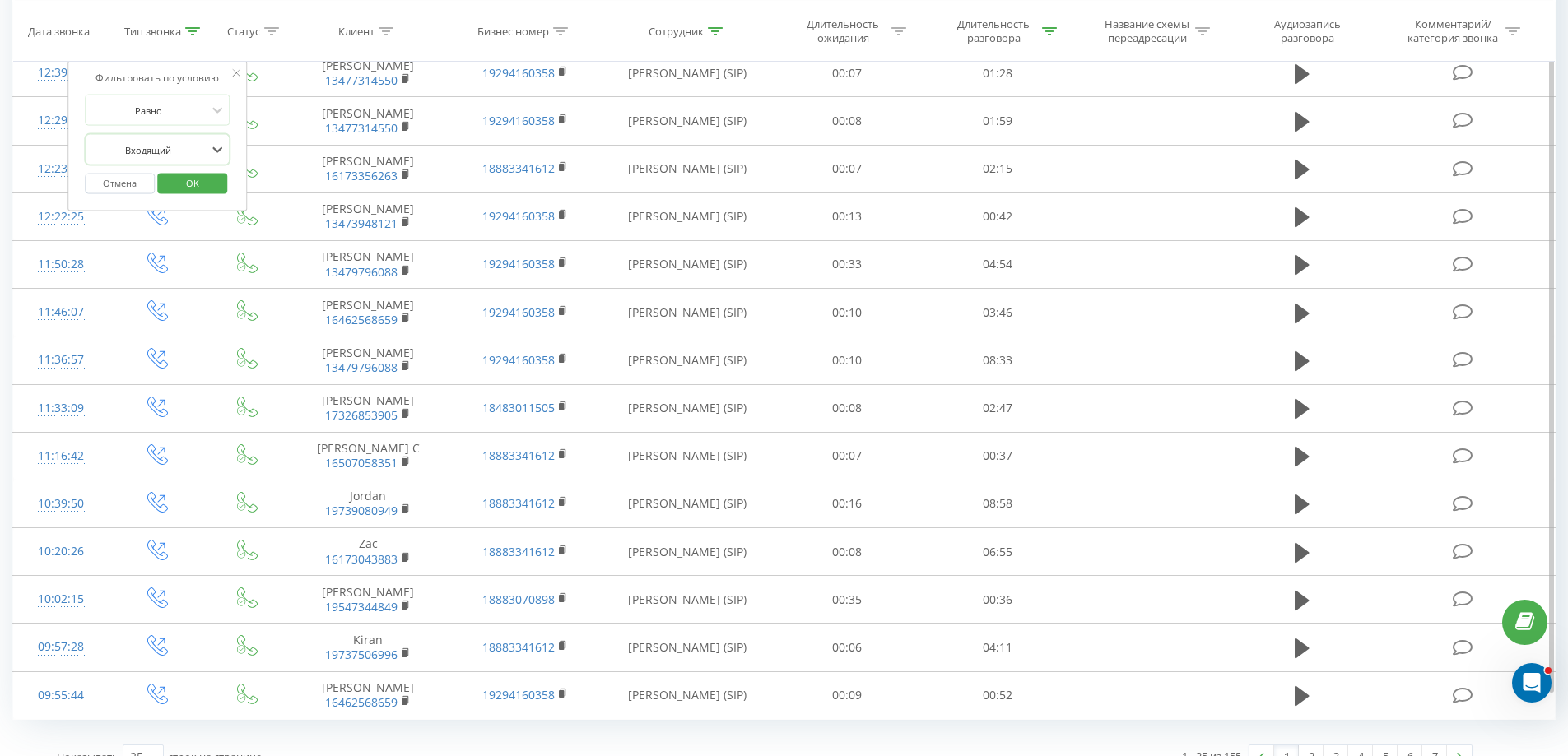
click at [178, 187] on span "OK" at bounding box center [192, 182] width 46 height 26
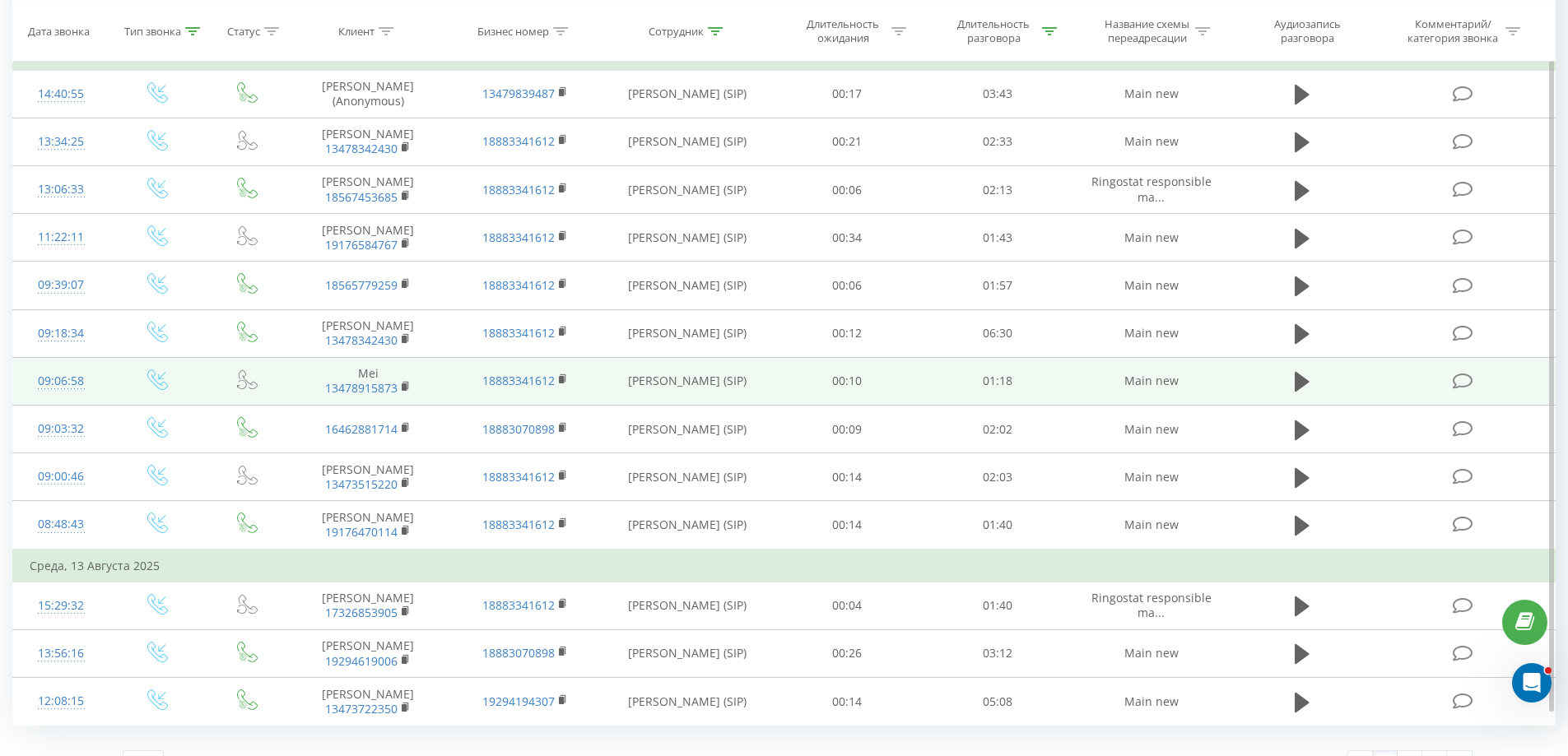
scroll to position [865, 0]
